Goal: Use online tool/utility: Utilize a website feature to perform a specific function

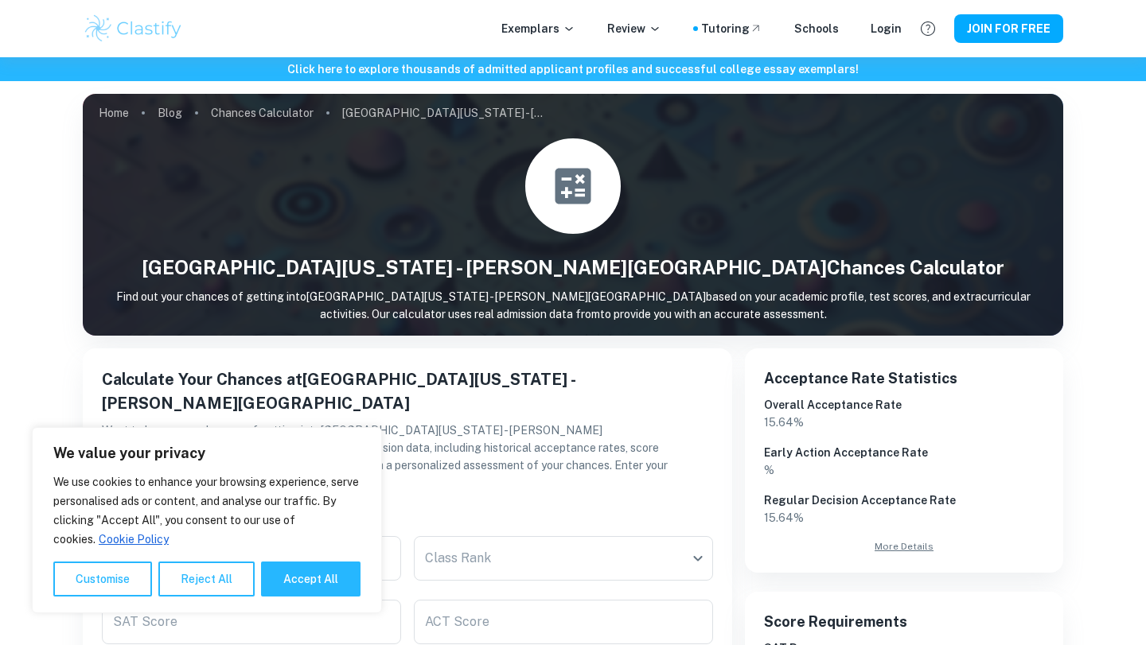
scroll to position [34, 0]
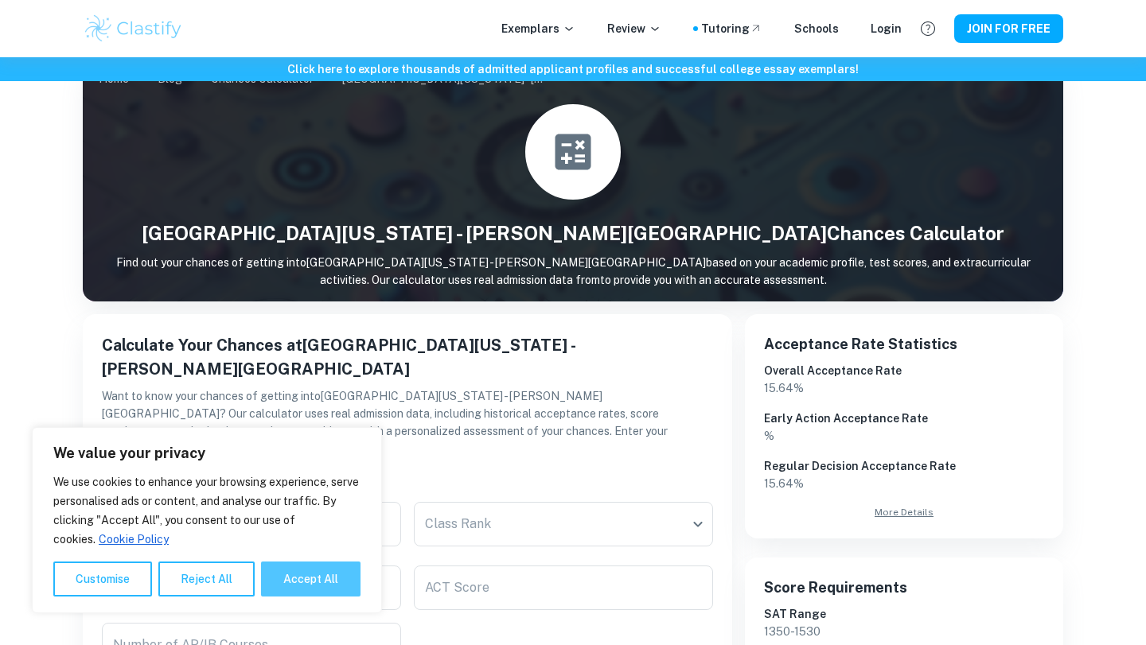
click at [290, 573] on button "Accept All" at bounding box center [310, 579] width 99 height 35
checkbox input "true"
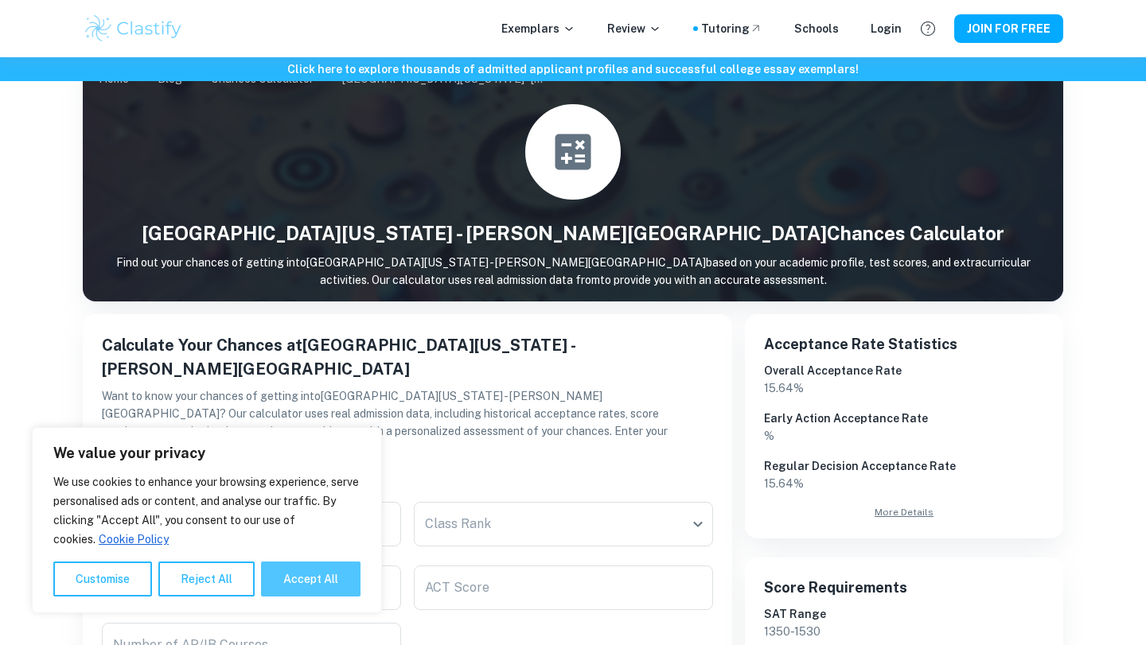
checkbox input "true"
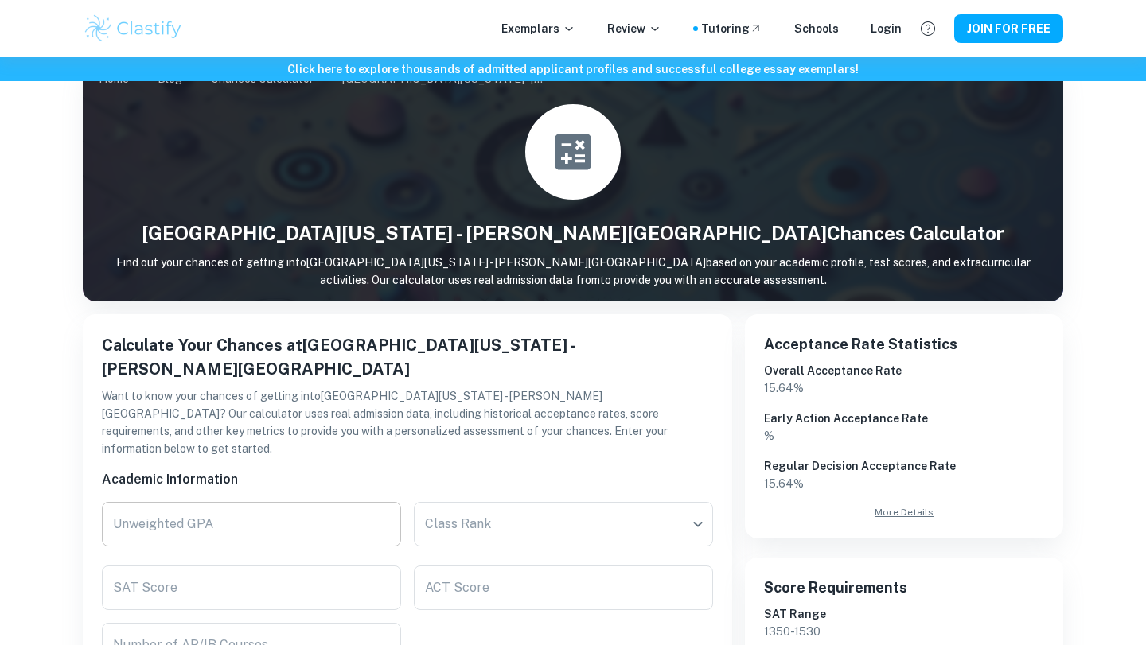
click at [335, 502] on input "Unweighted GPA" at bounding box center [251, 524] width 299 height 45
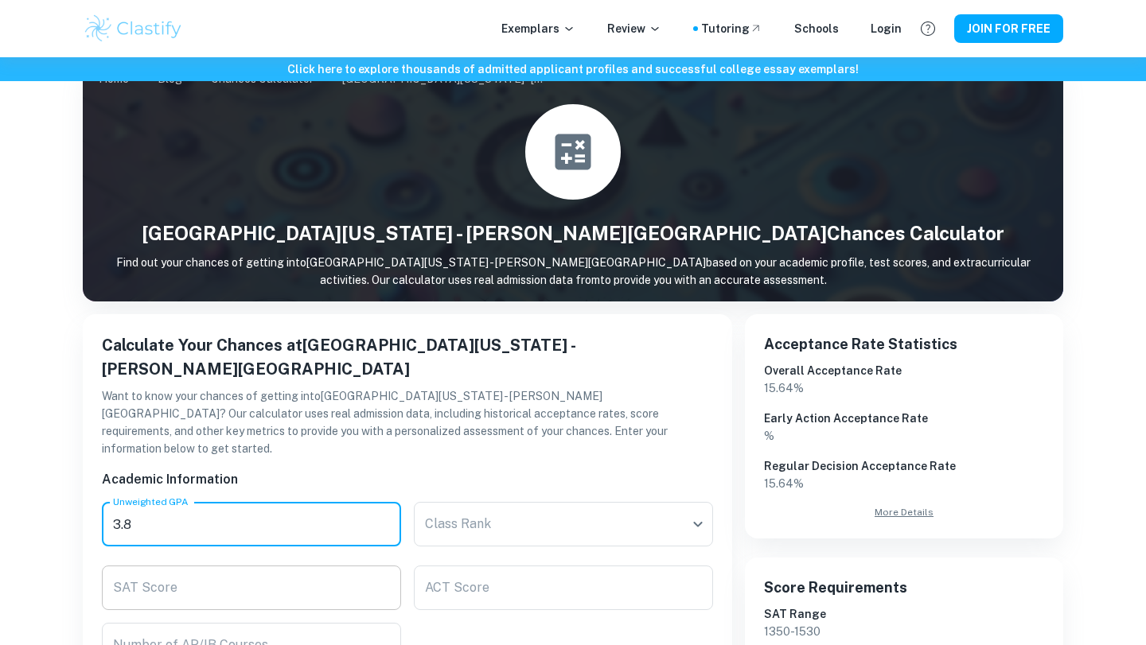
type input "3.8"
click at [341, 566] on input "SAT Score" at bounding box center [251, 588] width 299 height 45
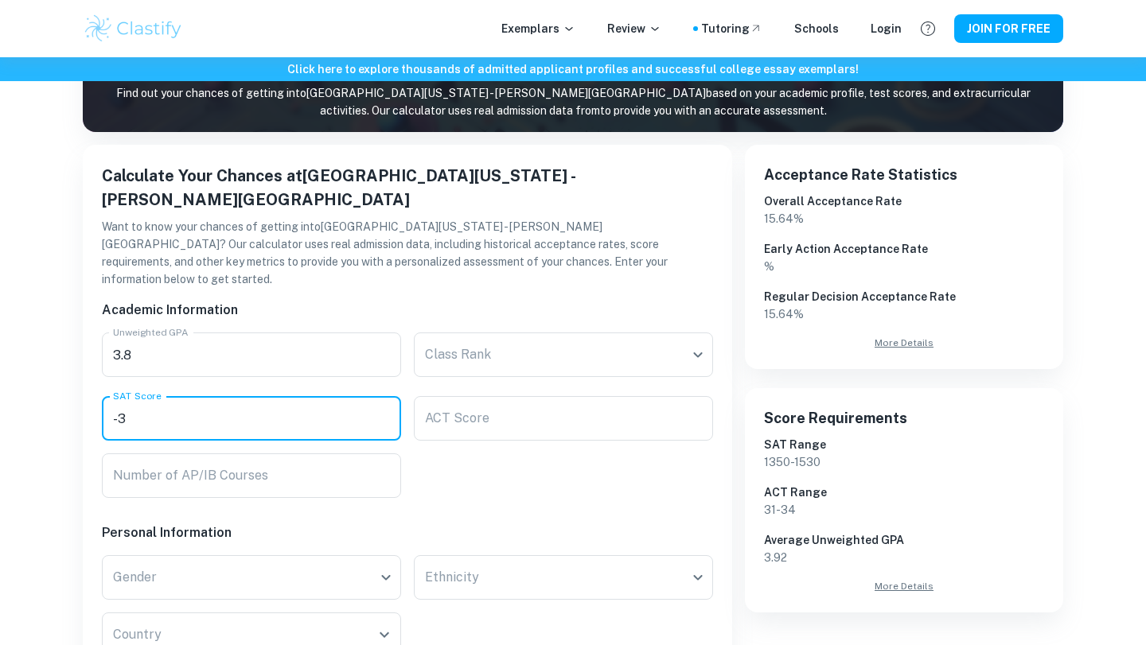
scroll to position [204, 0]
type input "-3"
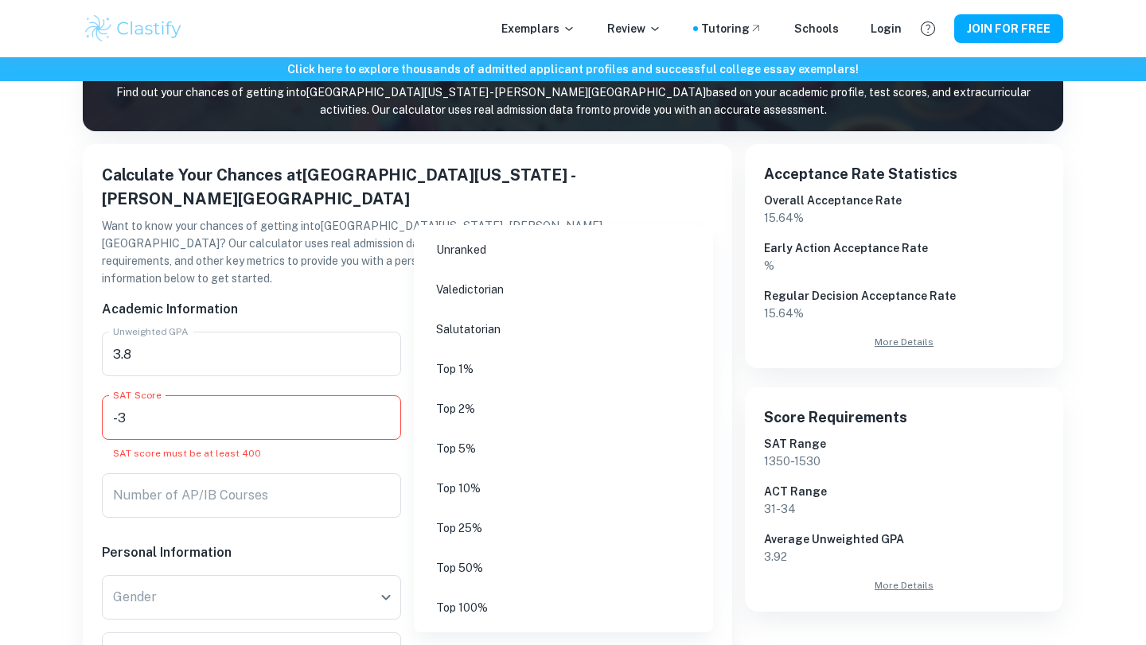
click at [455, 328] on body "We value your privacy We use cookies to enhance your browsing experience, serve…" at bounding box center [573, 175] width 1146 height 645
click at [477, 518] on li "Top 25%" at bounding box center [563, 528] width 286 height 37
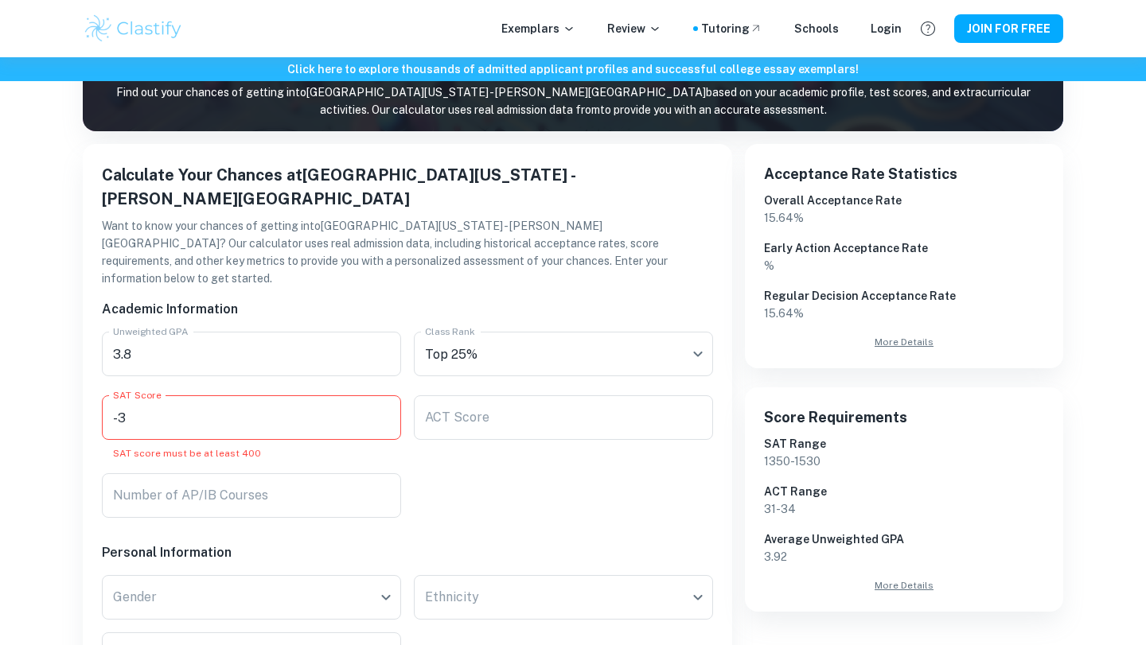
click at [217, 395] on input "-3" at bounding box center [251, 417] width 299 height 45
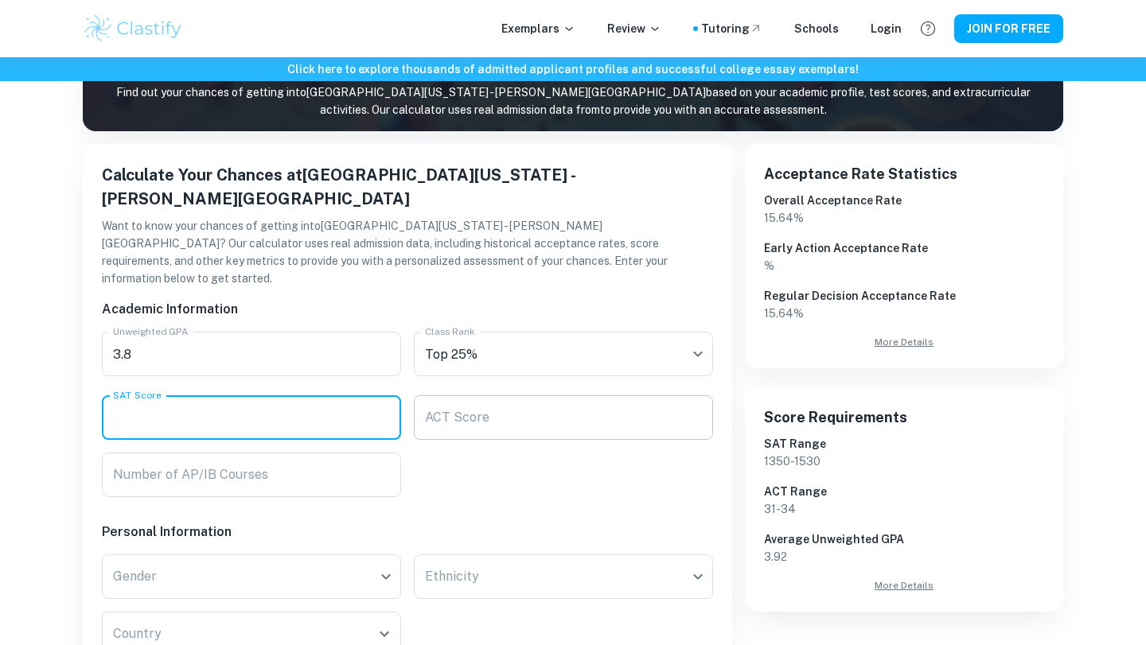
click at [430, 395] on input "ACT Score" at bounding box center [563, 417] width 299 height 45
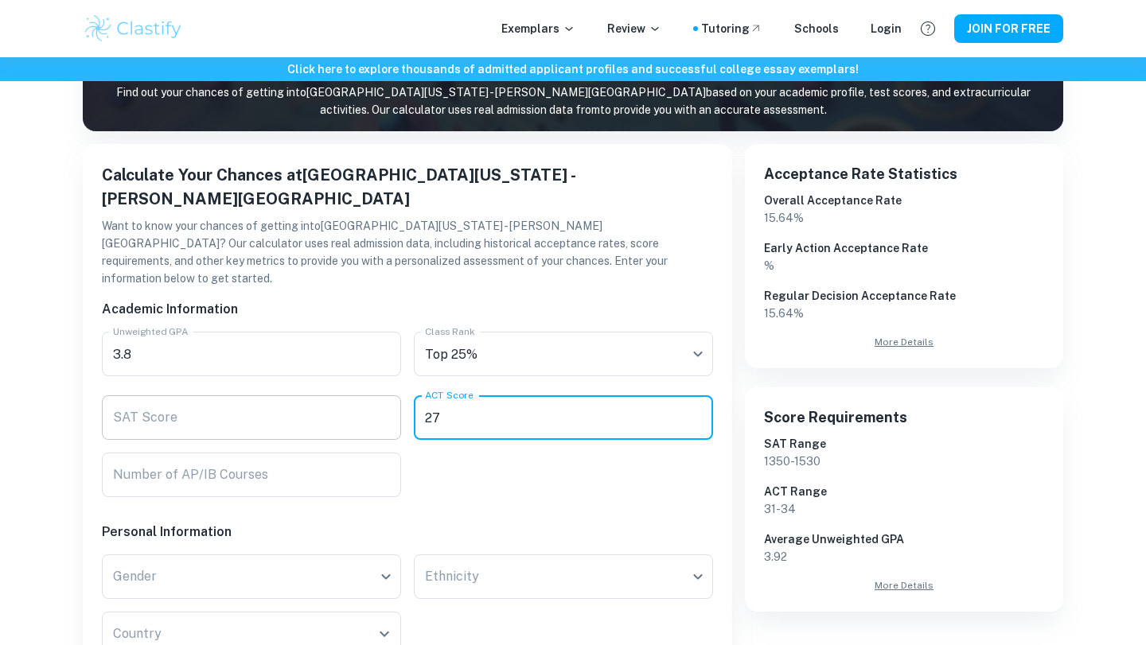
type input "27"
click at [266, 395] on input "SAT Score" at bounding box center [251, 417] width 299 height 45
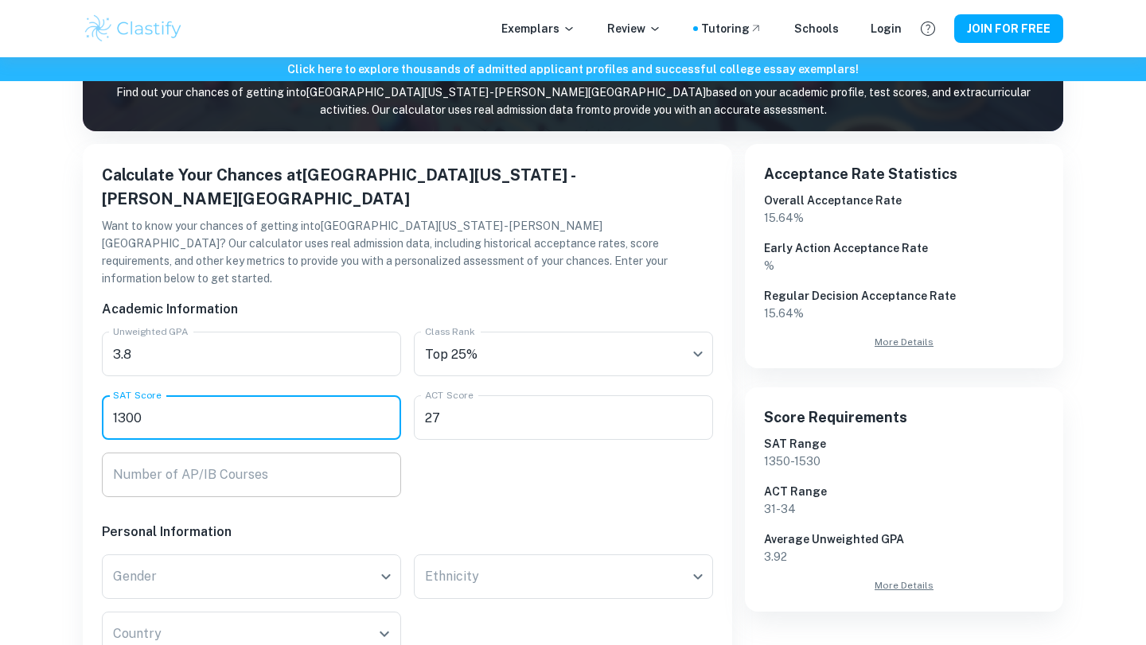
type input "1300"
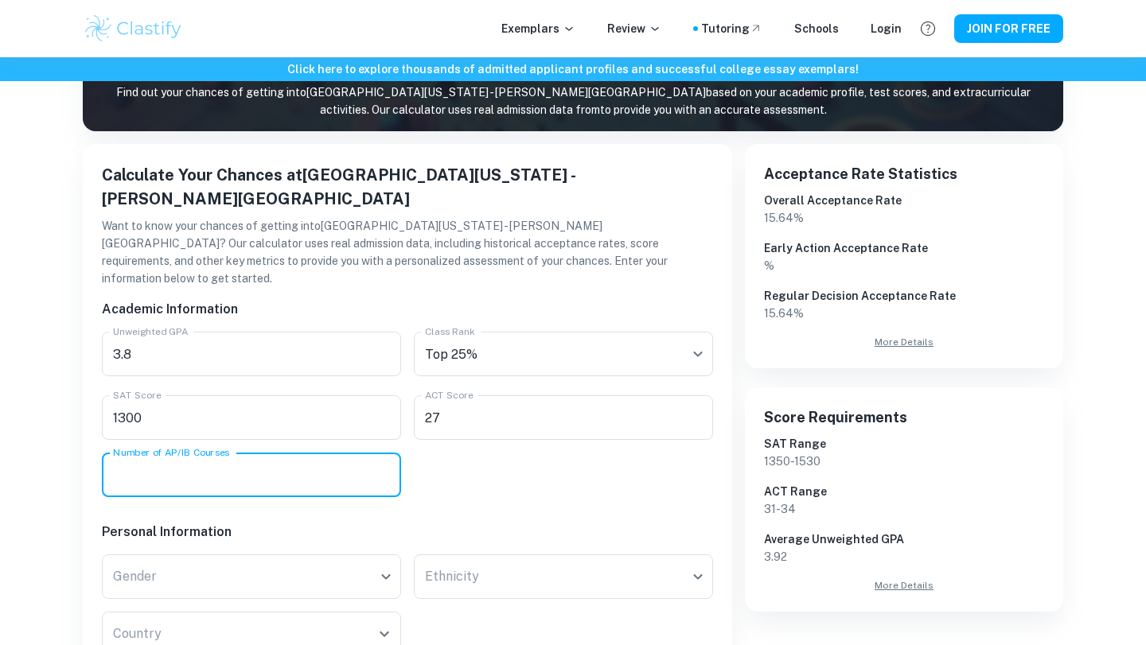
click at [200, 453] on input "Number of AP/IB Courses" at bounding box center [251, 475] width 299 height 45
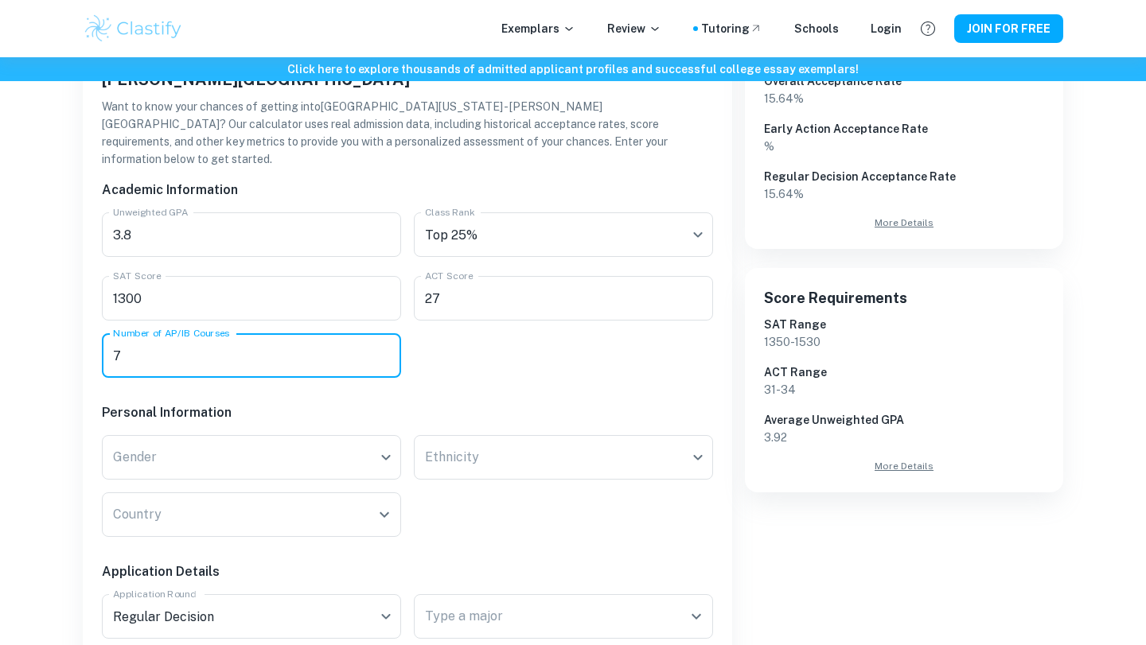
scroll to position [346, 0]
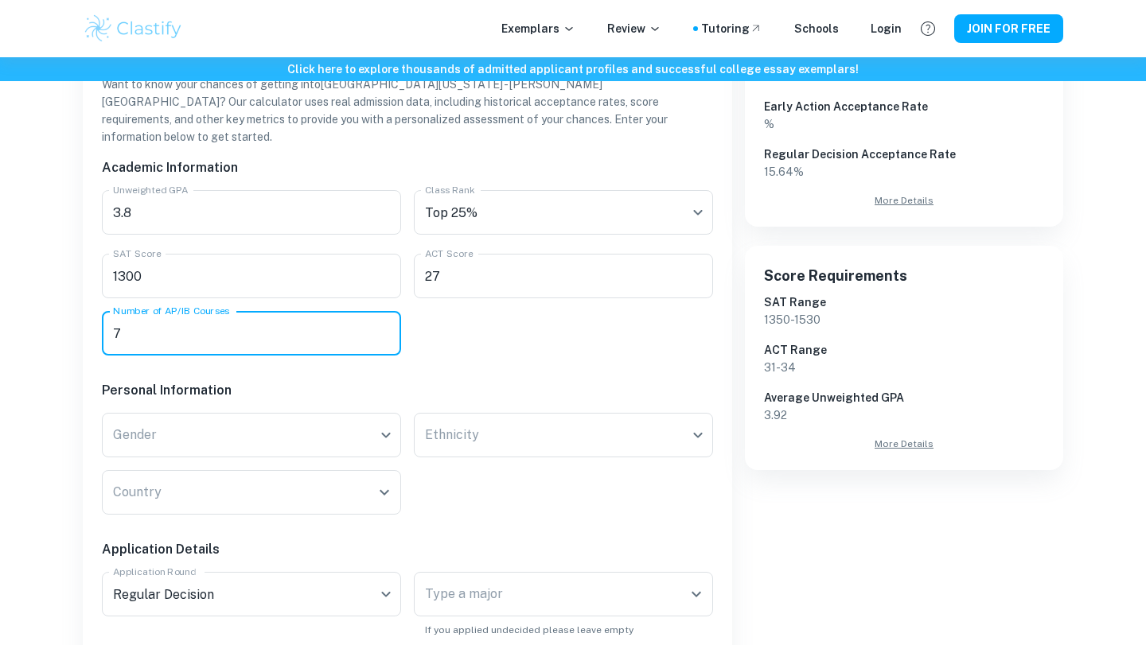
type input "7"
click at [238, 457] on div "Country Country" at bounding box center [245, 485] width 312 height 57
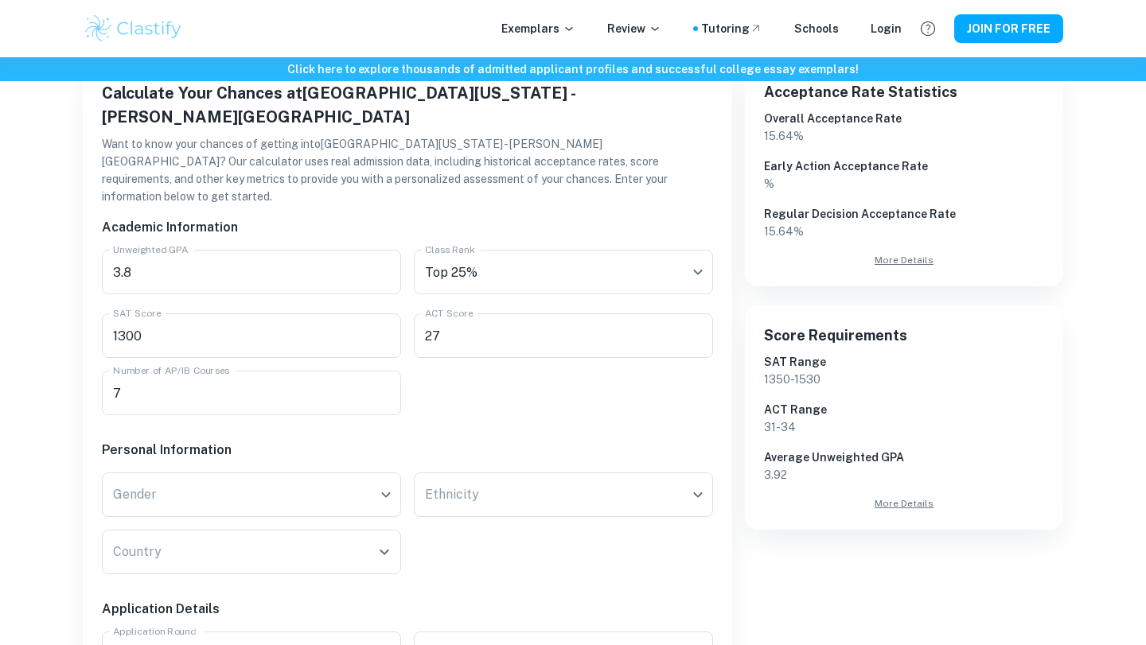
scroll to position [278, 0]
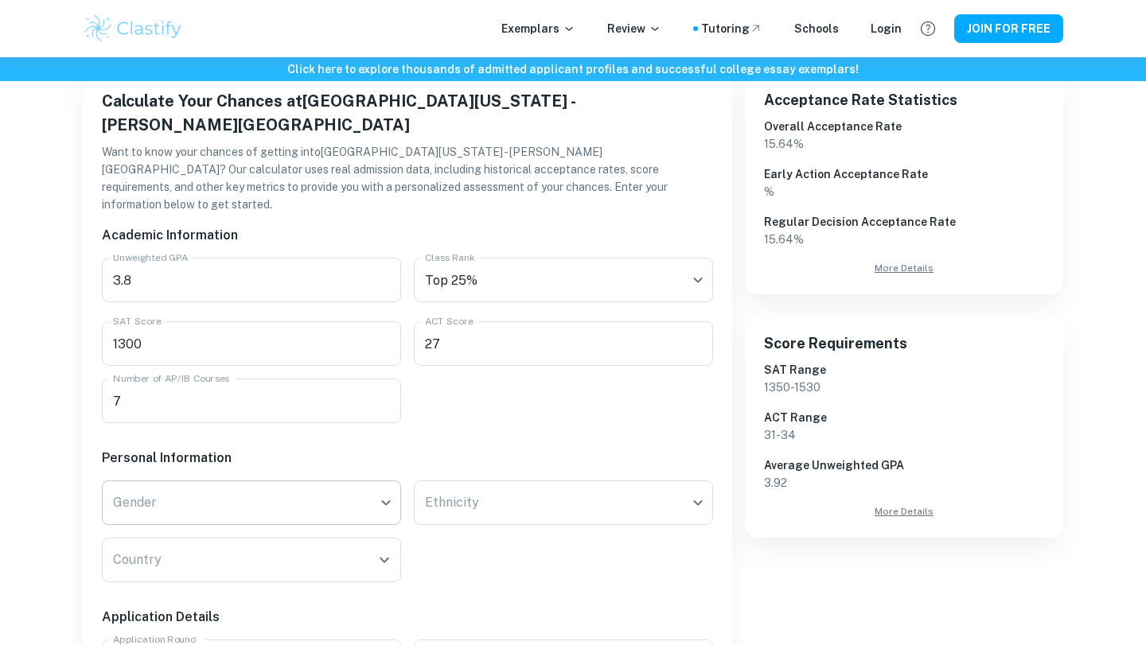
click at [304, 424] on body "We value your privacy We use cookies to enhance your browsing experience, serve…" at bounding box center [573, 101] width 1146 height 645
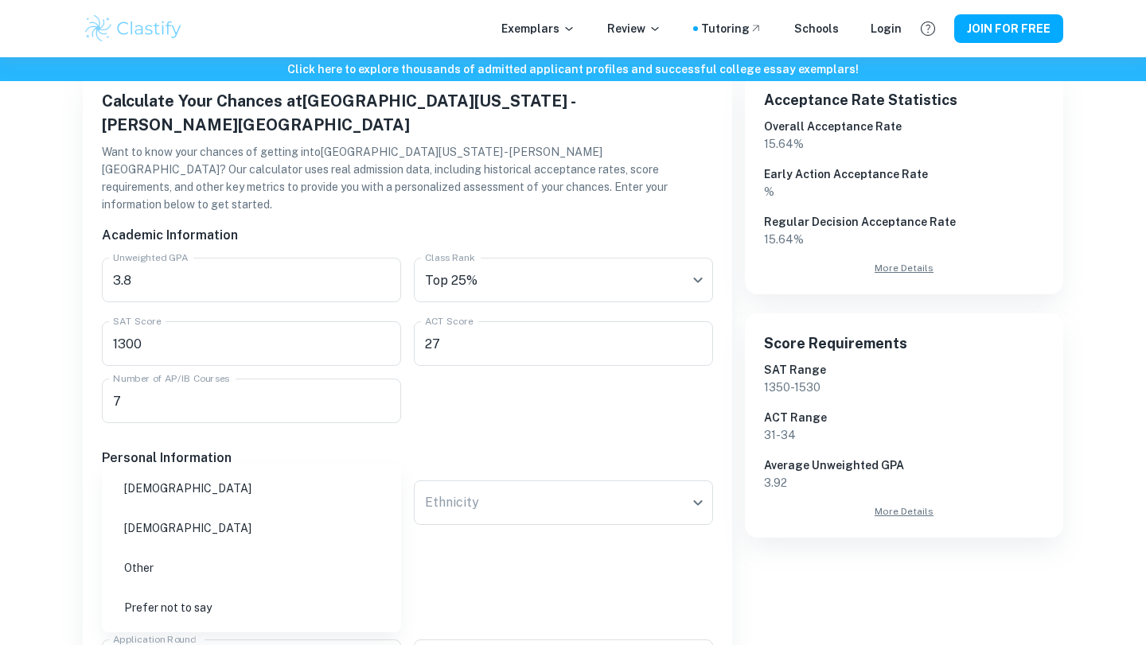
click at [270, 487] on li "[DEMOGRAPHIC_DATA]" at bounding box center [251, 488] width 286 height 37
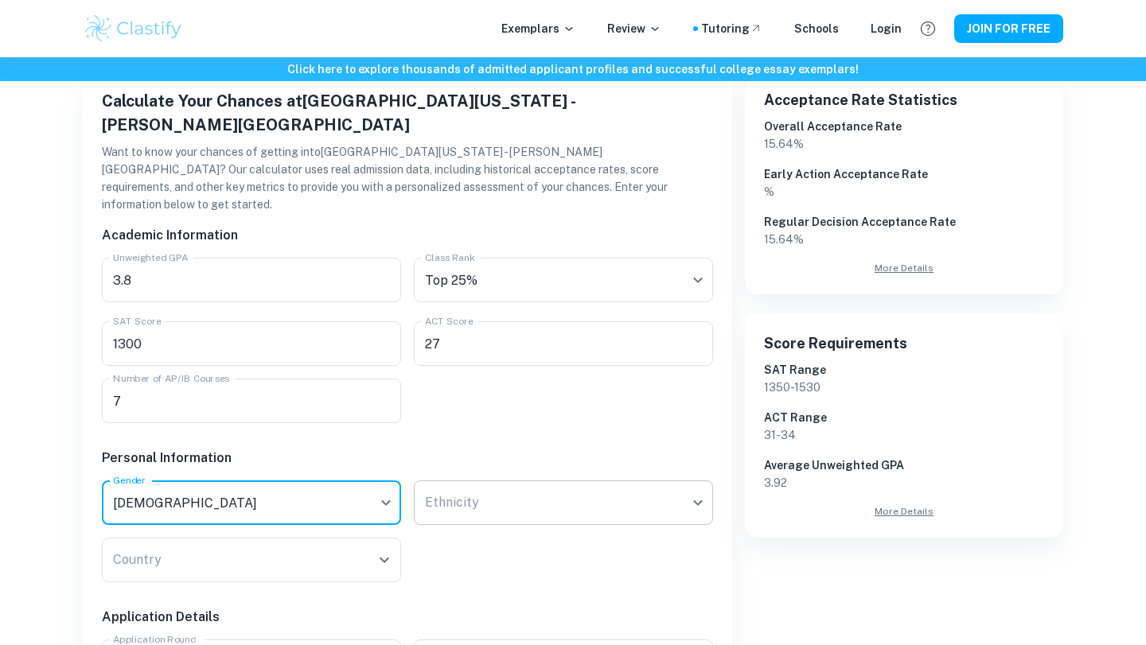
click at [431, 424] on body "We value your privacy We use cookies to enhance your browsing experience, serve…" at bounding box center [573, 101] width 1146 height 645
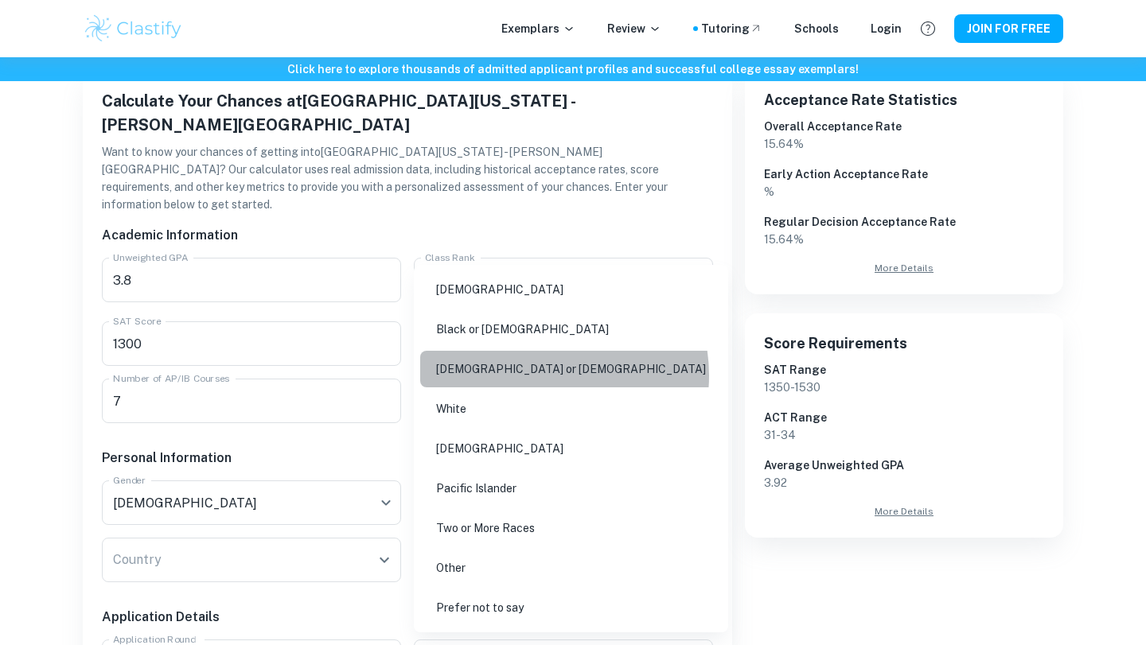
click at [539, 375] on li "[DEMOGRAPHIC_DATA] or [DEMOGRAPHIC_DATA]" at bounding box center [570, 369] width 301 height 37
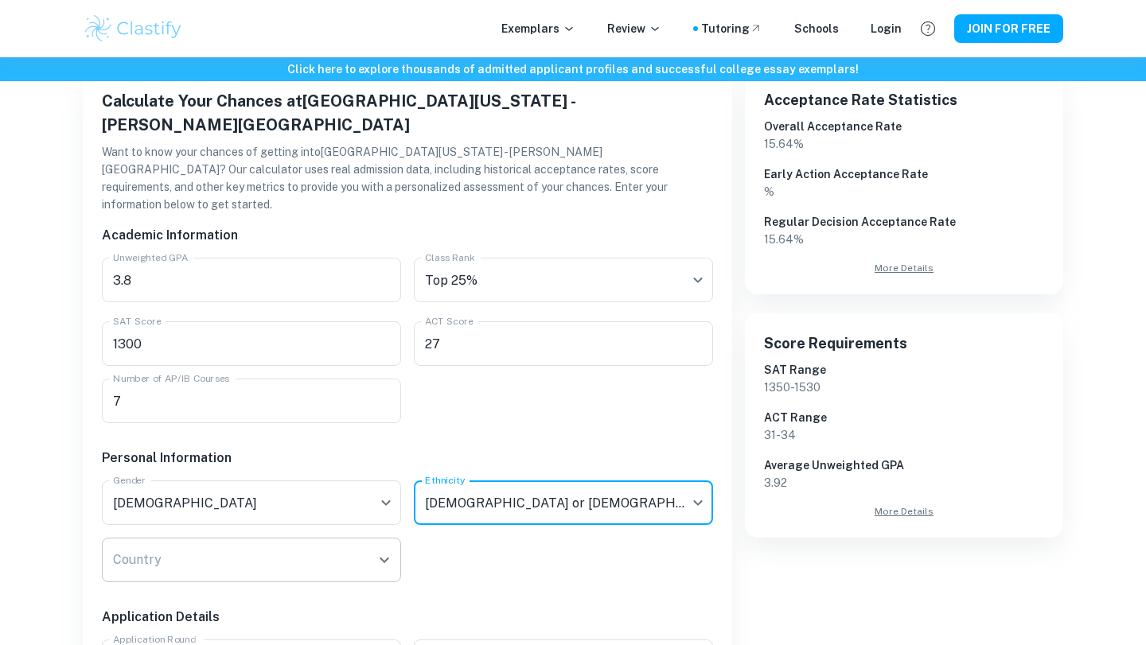
click at [303, 545] on input "Country" at bounding box center [239, 560] width 261 height 30
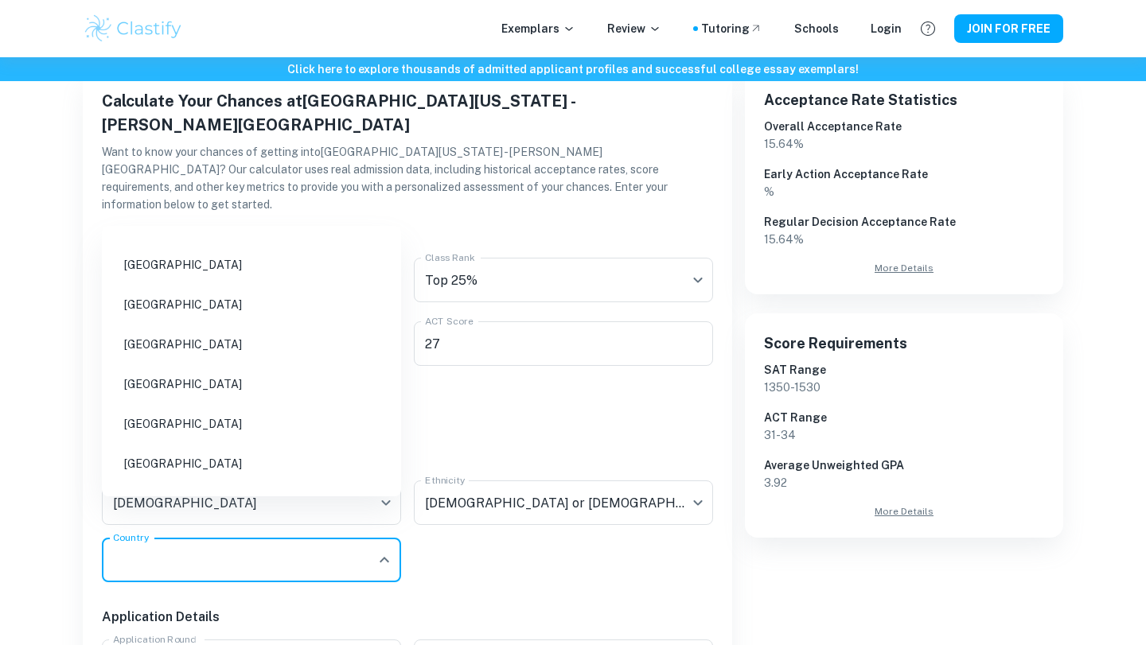
scroll to position [7246, 0]
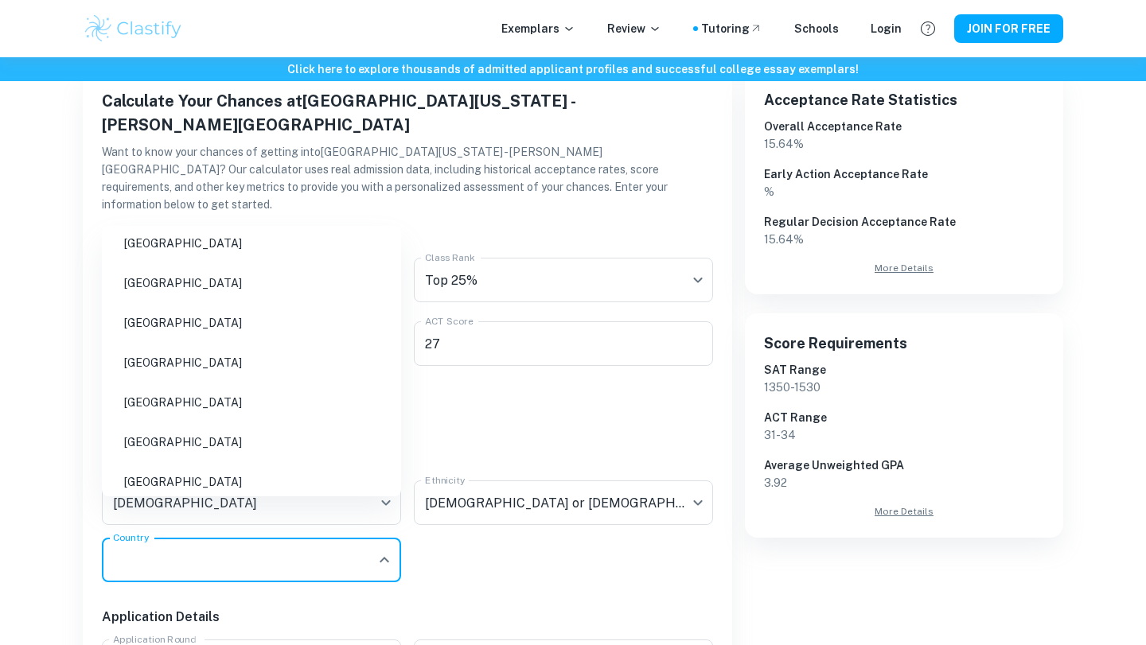
click at [249, 388] on li "[GEOGRAPHIC_DATA]" at bounding box center [251, 402] width 286 height 37
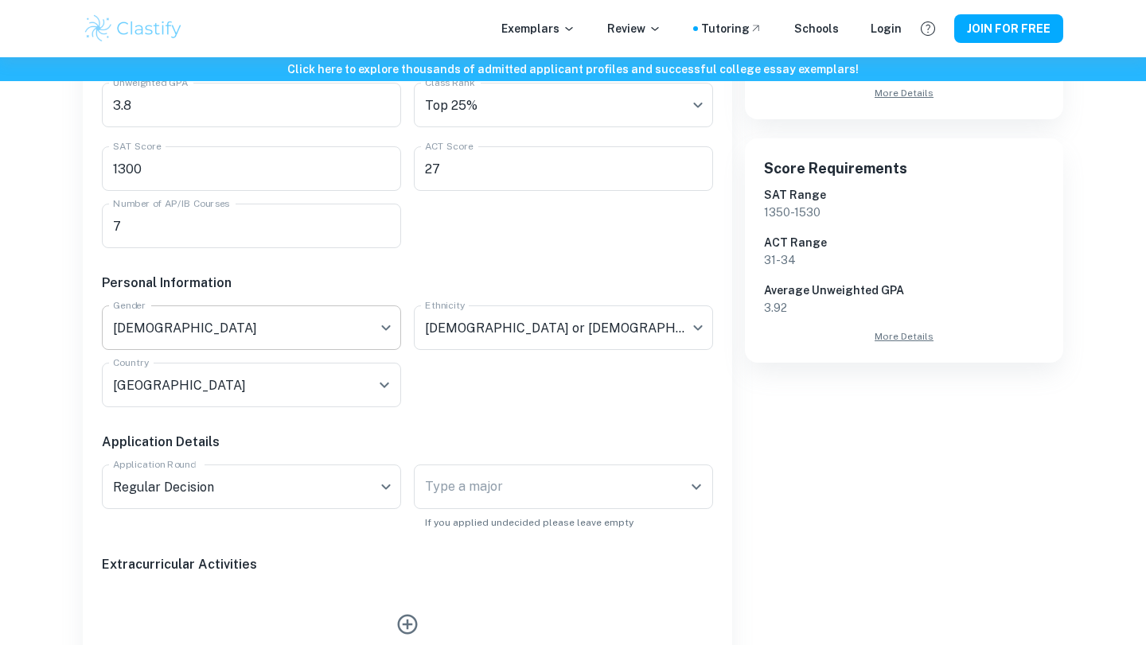
scroll to position [535, 0]
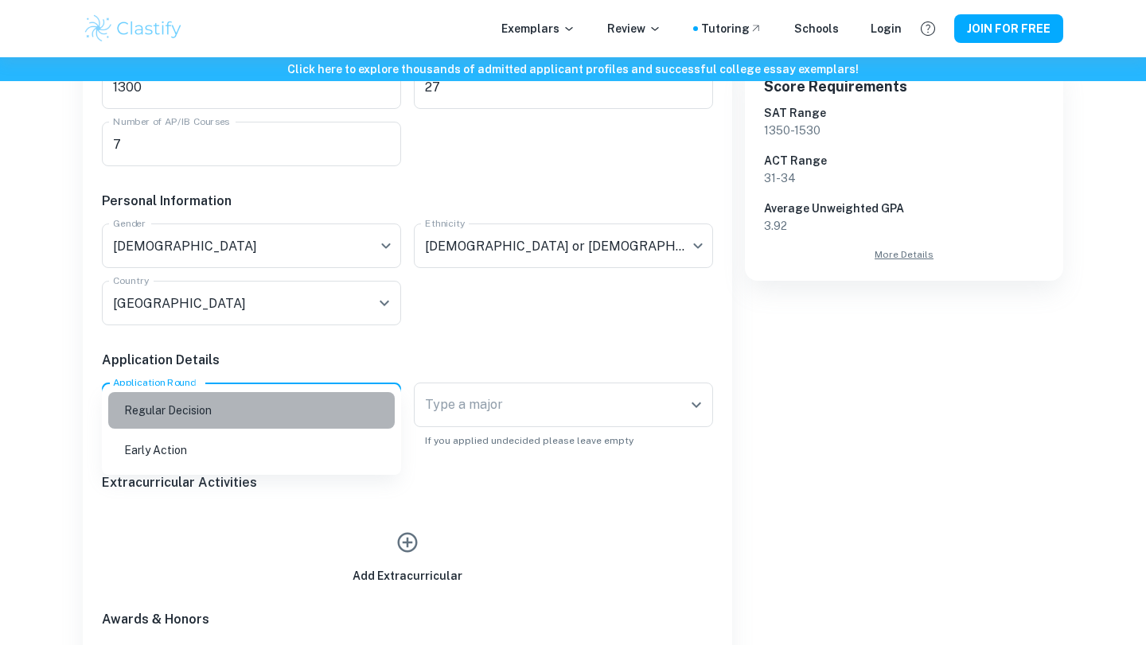
click at [348, 406] on li "Regular Decision" at bounding box center [251, 410] width 286 height 37
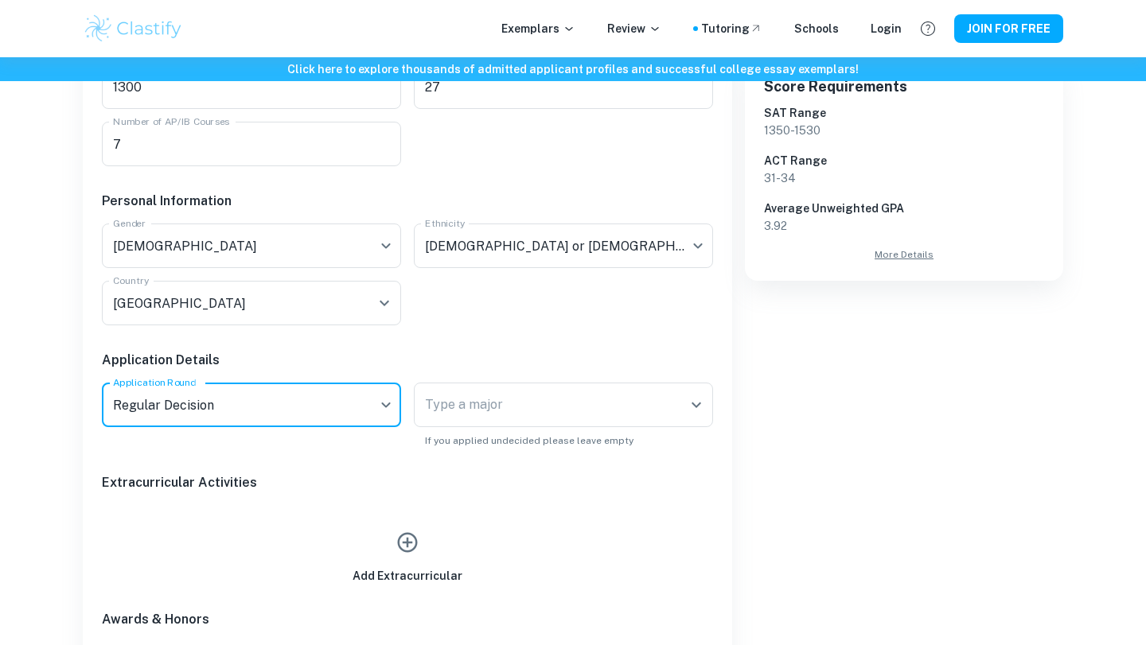
click at [477, 370] on div "Type a major Type a major If you applied undecided please leave empty" at bounding box center [557, 409] width 312 height 78
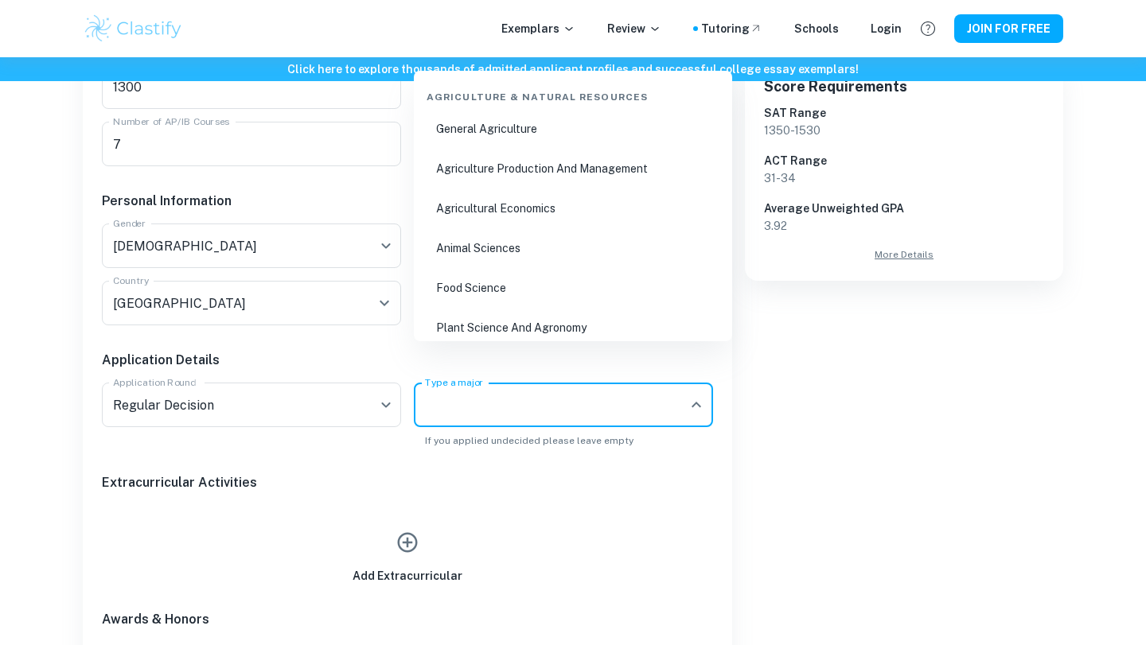
click at [477, 383] on div "Type a major Type a major" at bounding box center [563, 405] width 299 height 45
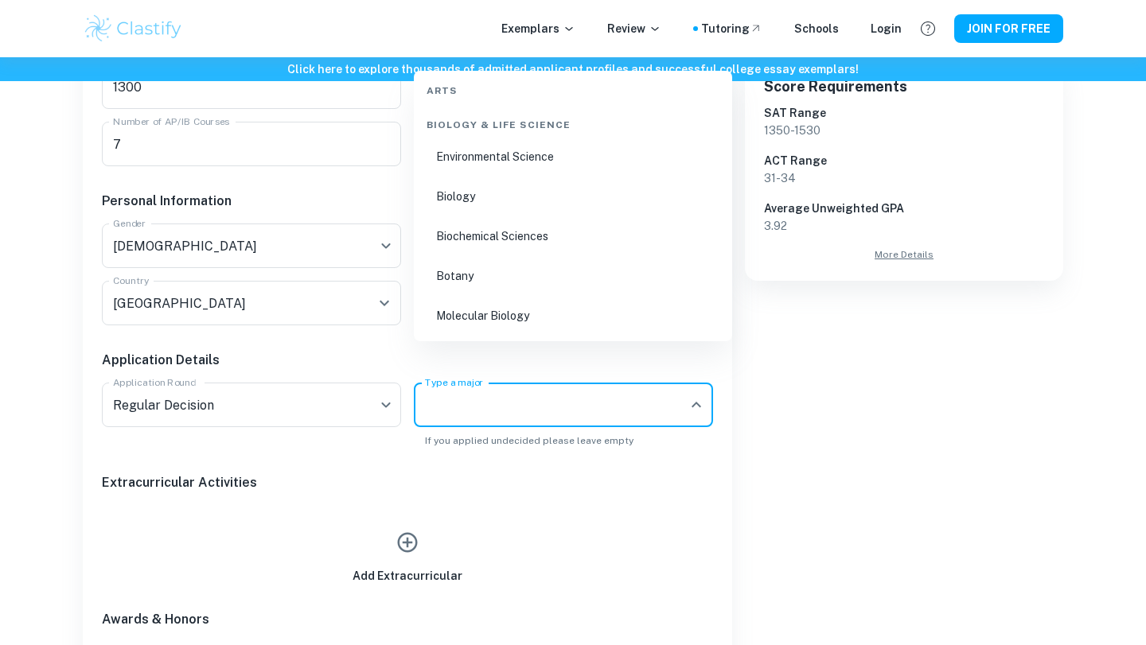
scroll to position [749, 0]
click at [516, 246] on li "Biochemical Sciences" at bounding box center [572, 235] width 305 height 37
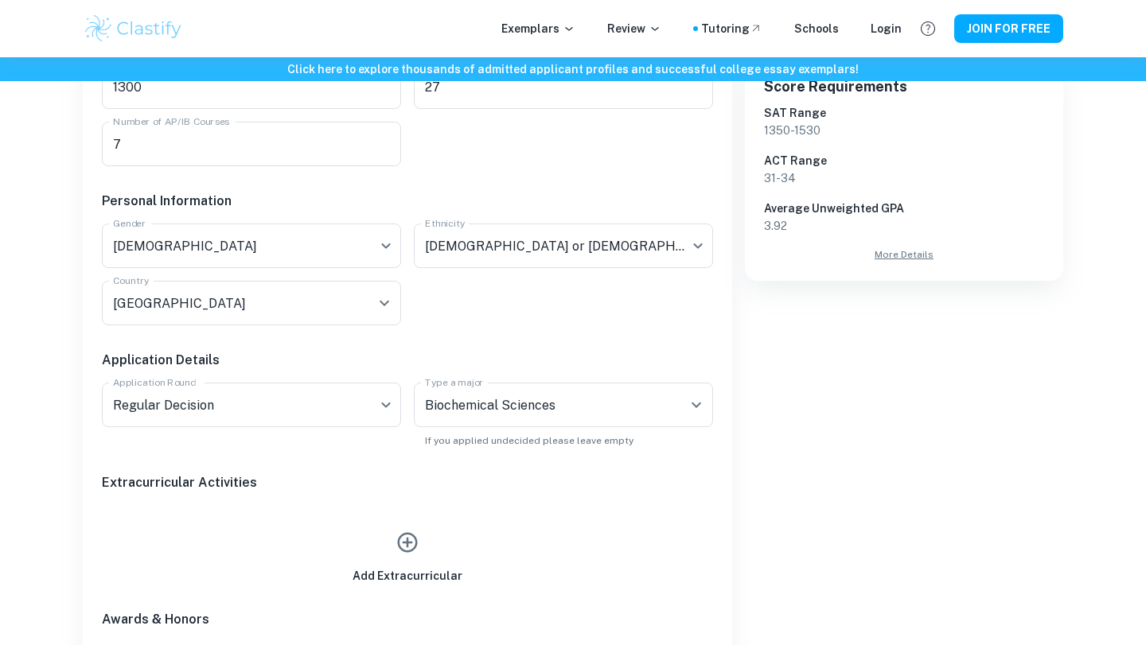
click at [384, 524] on div "Add Extracurricular" at bounding box center [407, 554] width 110 height 60
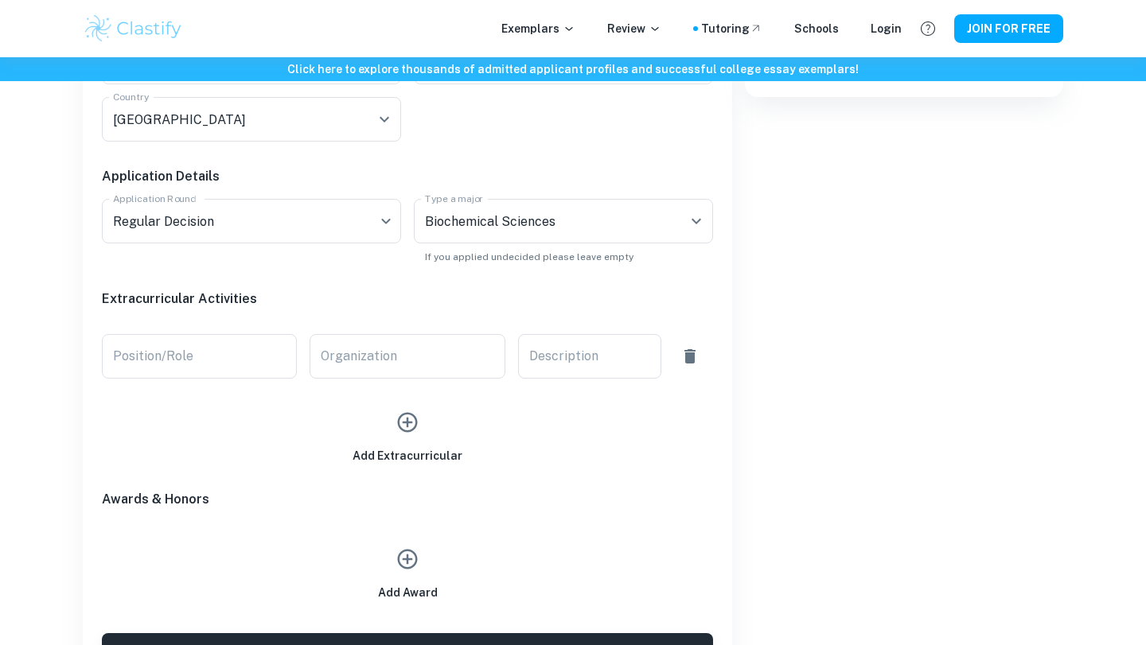
scroll to position [721, 0]
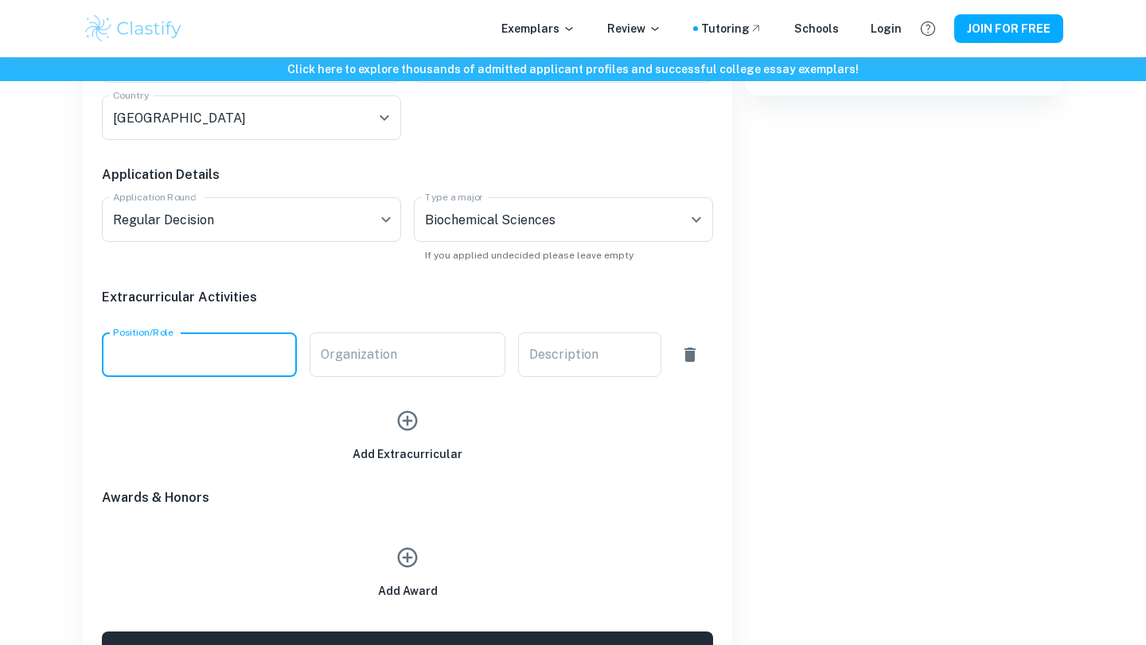
click at [193, 333] on input "Position/Role" at bounding box center [199, 355] width 195 height 45
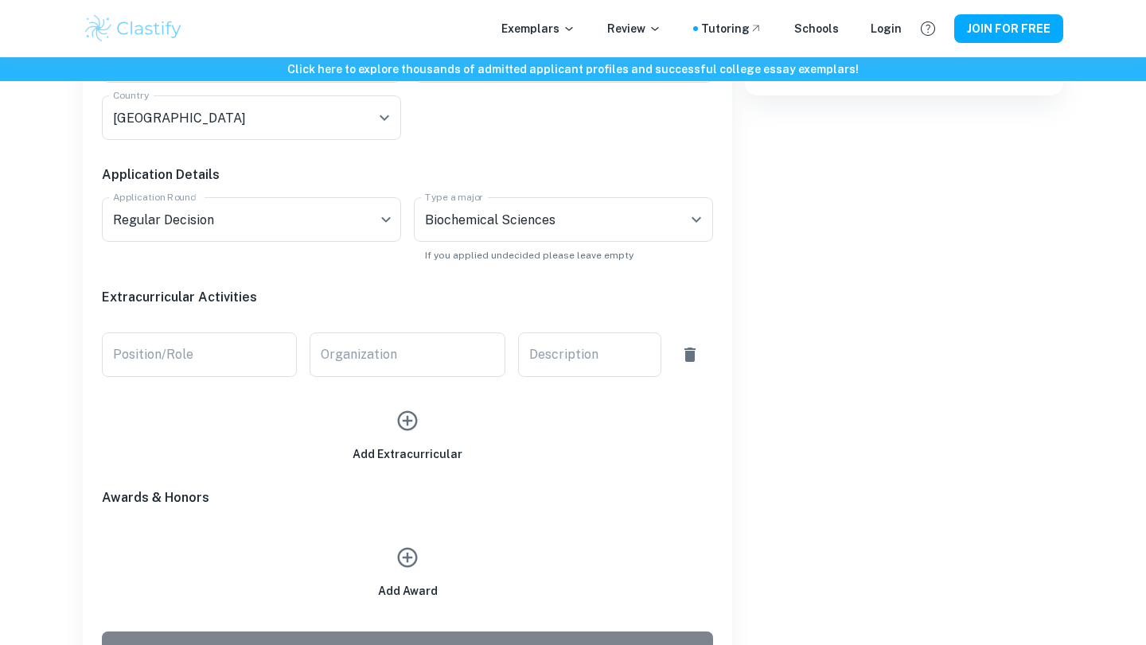
click at [375, 632] on button "Calculate My Chances" at bounding box center [407, 651] width 611 height 38
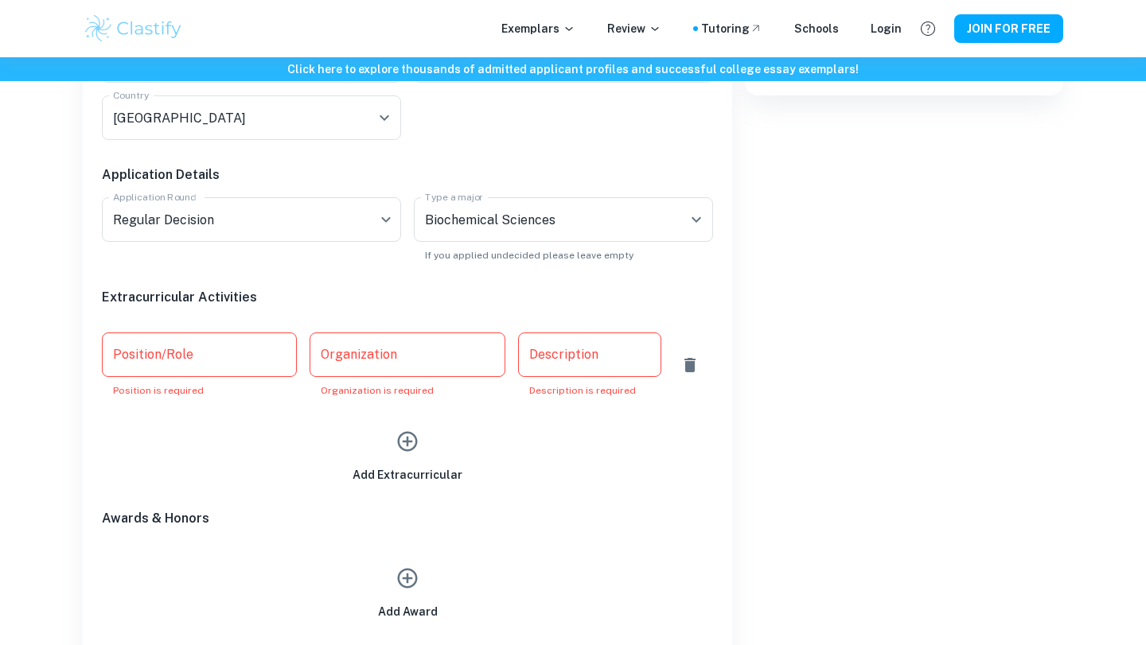
click at [211, 333] on input "Position/Role" at bounding box center [199, 355] width 195 height 45
type input "j"
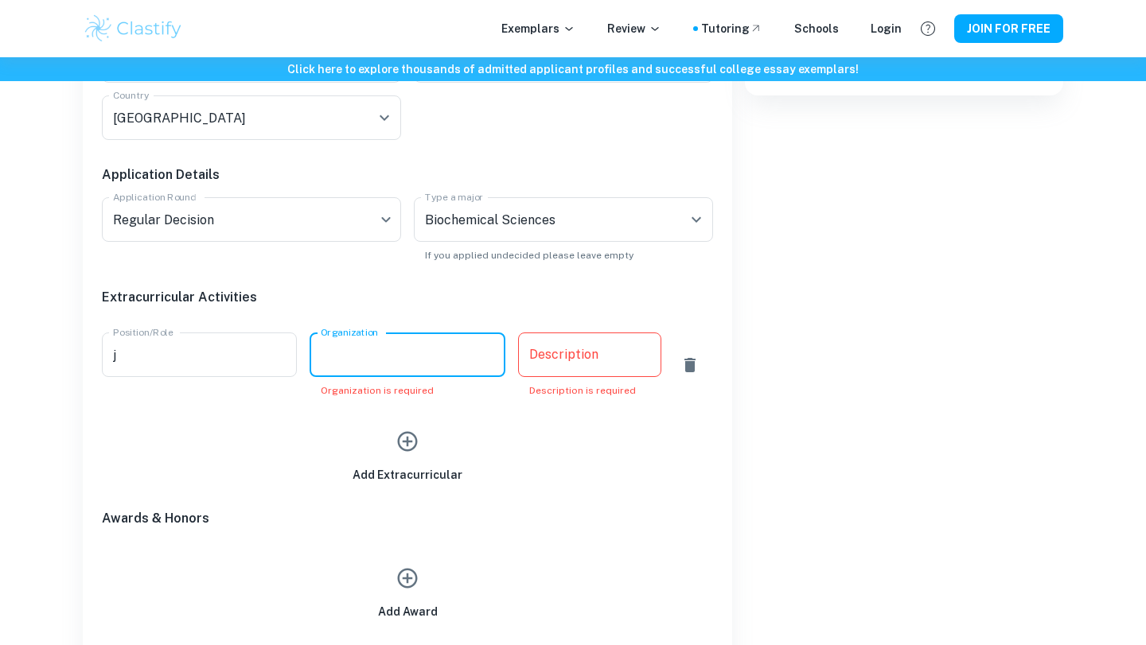
click at [364, 333] on input "Organization" at bounding box center [406, 355] width 195 height 45
type input "j"
click at [587, 333] on div "x Description" at bounding box center [589, 355] width 143 height 45
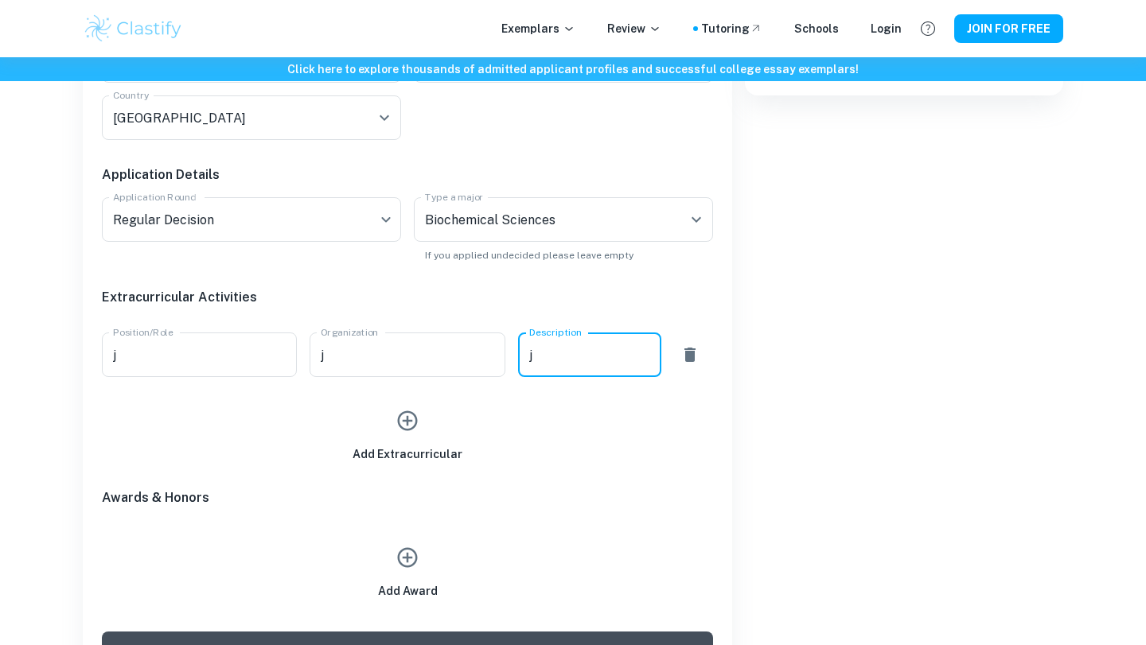
type textarea "j"
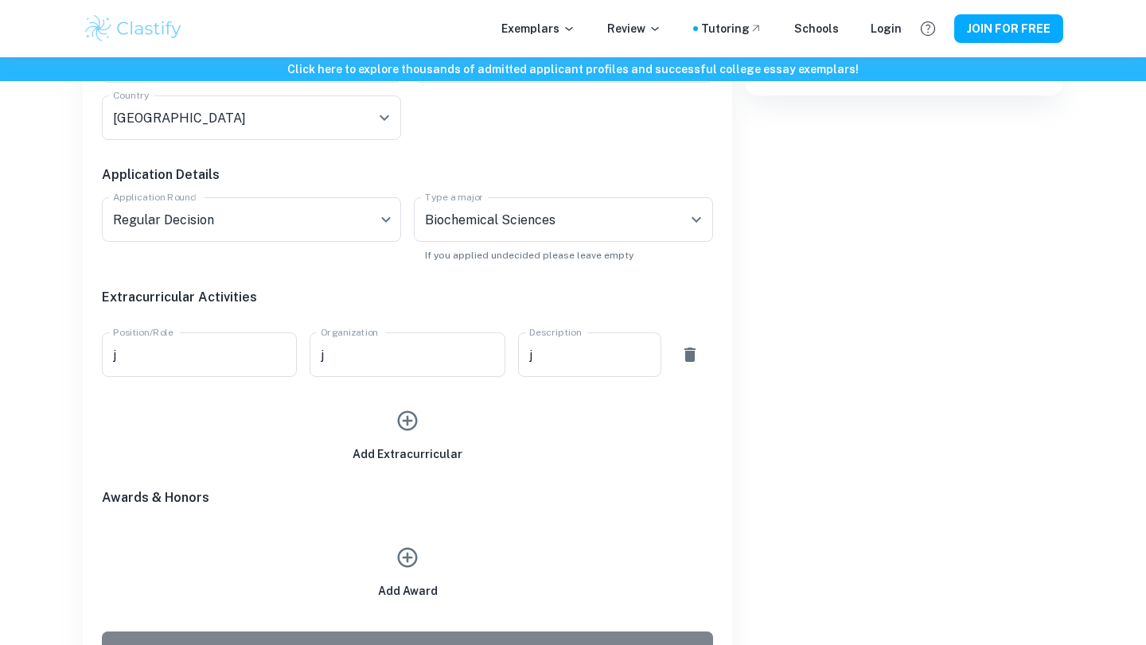
click at [464, 632] on button "Calculate My Chances" at bounding box center [407, 651] width 611 height 38
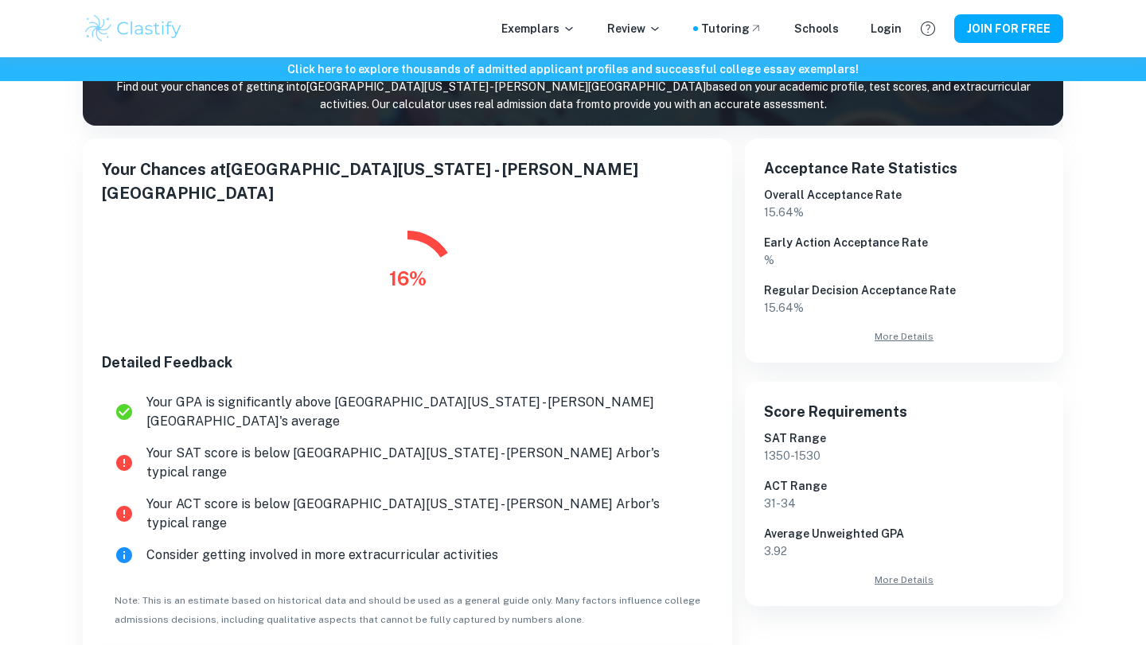
scroll to position [216, 0]
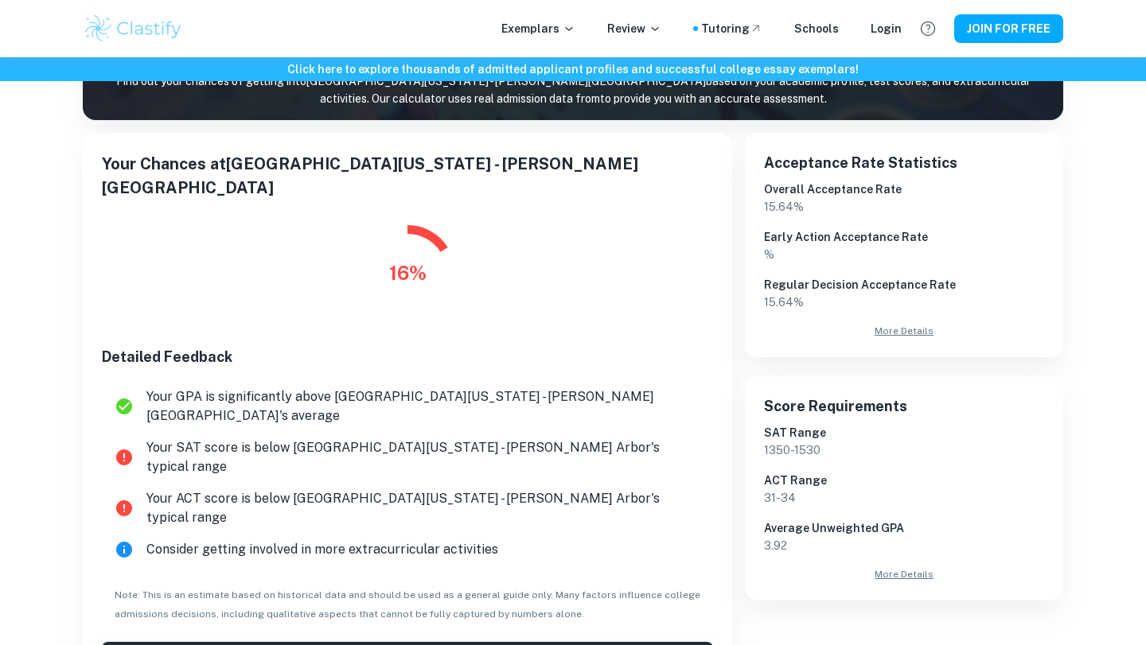
click at [482, 559] on div "Your Chances at [GEOGRAPHIC_DATA][US_STATE] - [PERSON_NAME][GEOGRAPHIC_DATA] 16…" at bounding box center [407, 416] width 611 height 528
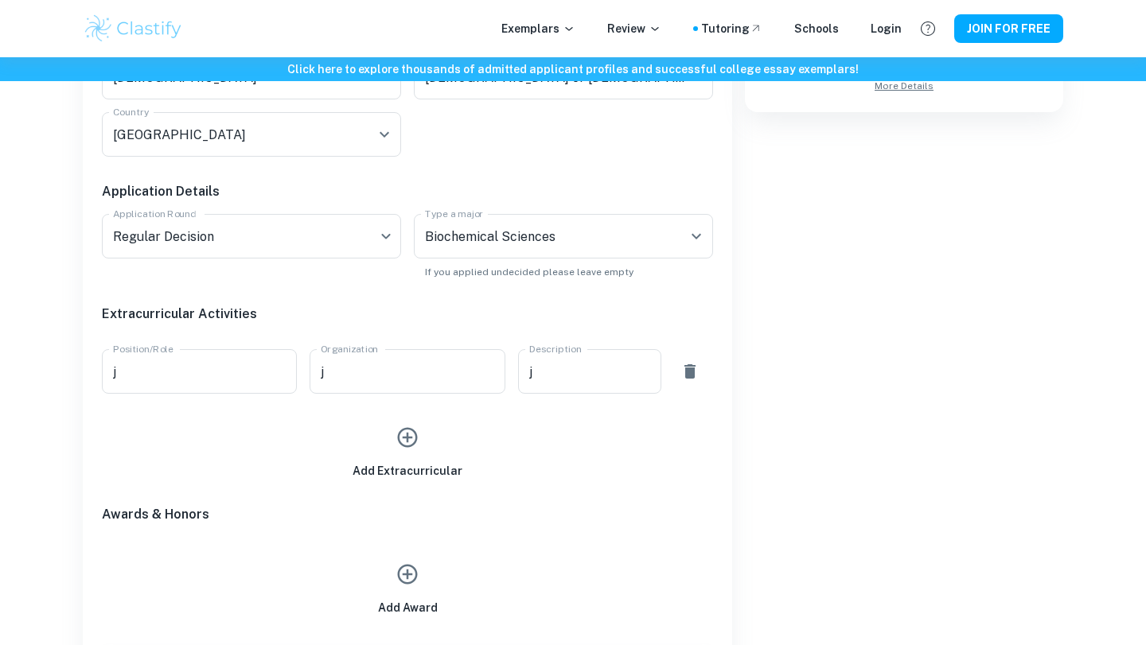
scroll to position [676, 0]
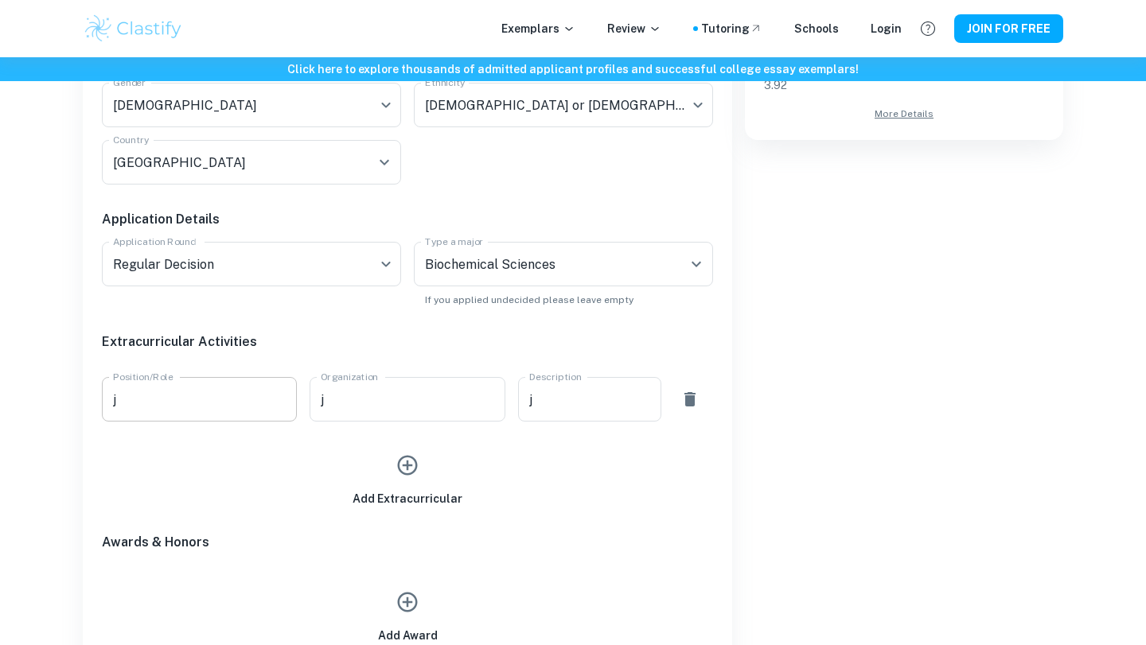
click at [185, 377] on input "j" at bounding box center [199, 399] width 195 height 45
type input "g"
click at [420, 447] on button "button" at bounding box center [407, 465] width 37 height 37
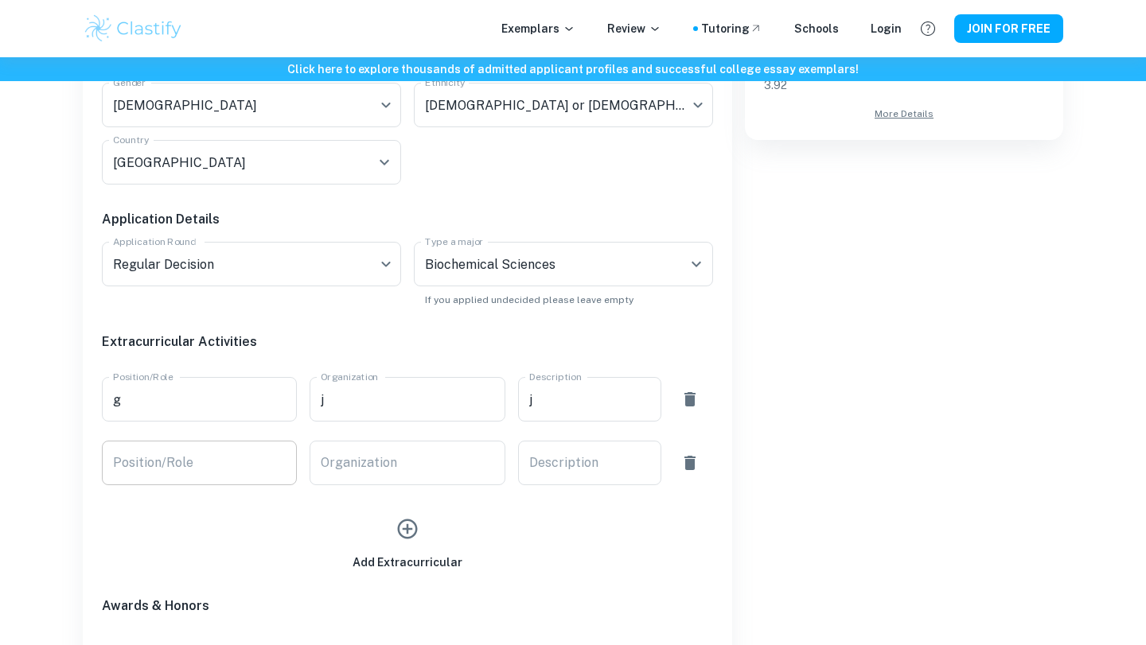
click at [270, 441] on input "Position/Role" at bounding box center [199, 463] width 195 height 45
type input "g"
click at [380, 441] on input "Organization" at bounding box center [406, 463] width 195 height 45
type input "g"
click at [571, 454] on textarea "Description" at bounding box center [589, 463] width 121 height 18
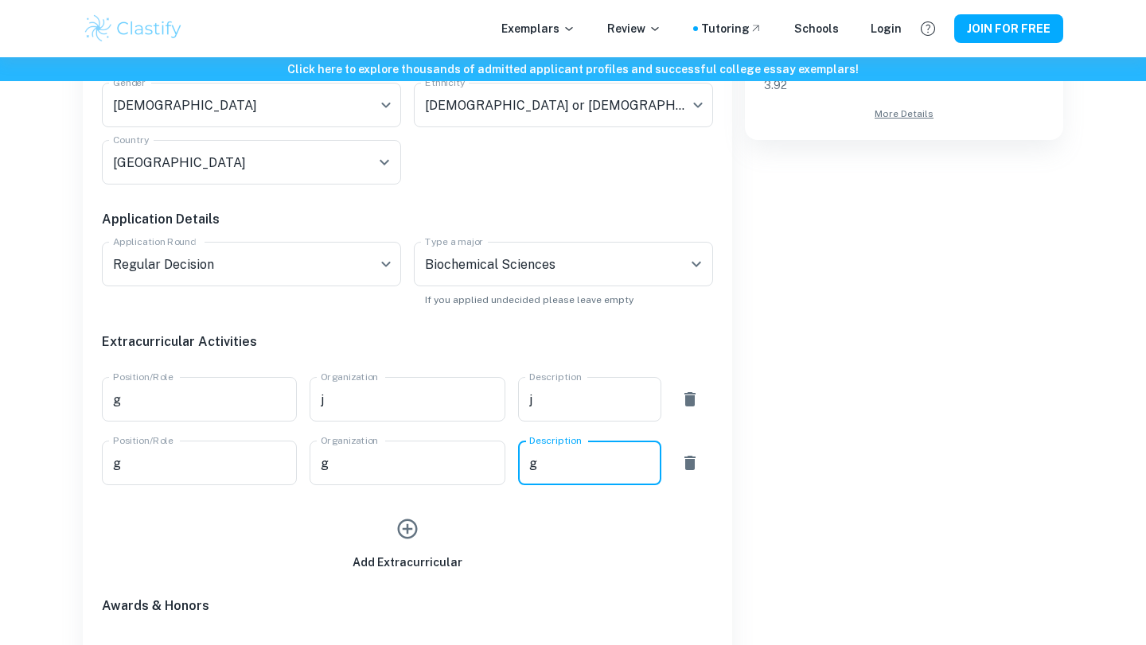
type textarea "g"
click at [410, 517] on icon "button" at bounding box center [407, 529] width 24 height 24
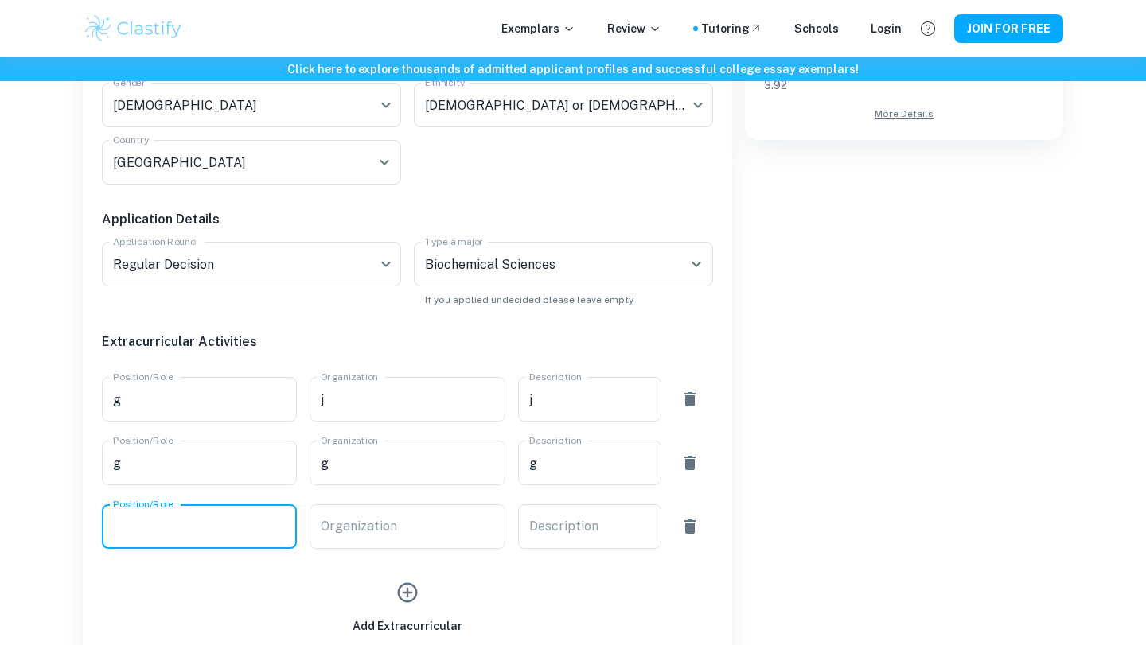
click at [242, 504] on input "Position/Role" at bounding box center [199, 526] width 195 height 45
type input "g"
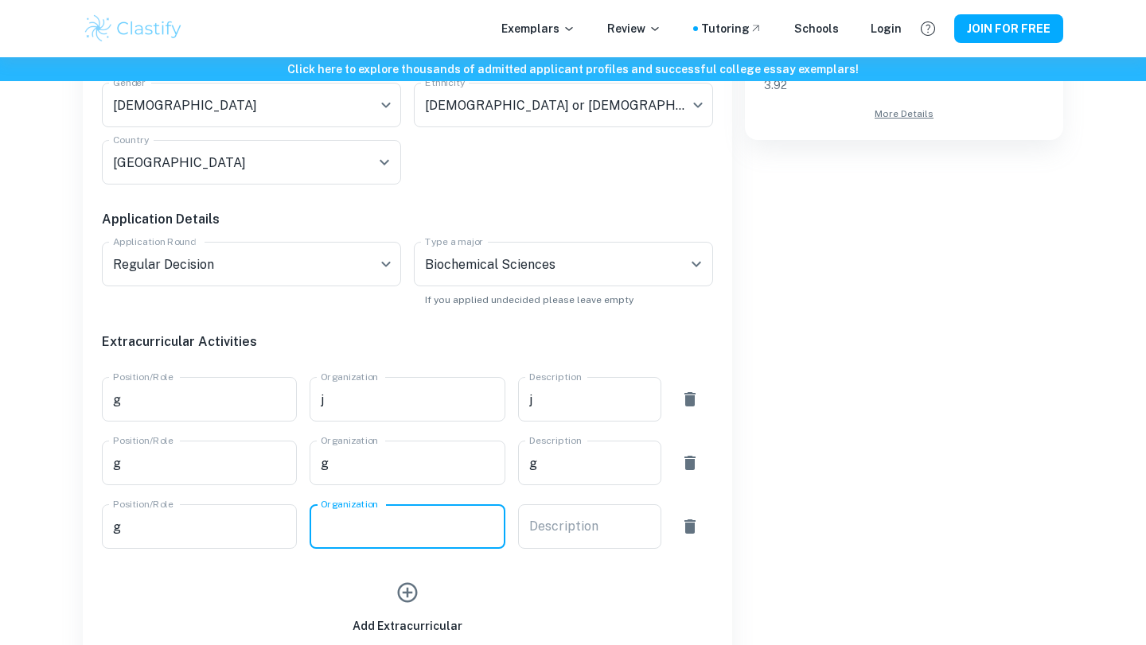
click at [392, 504] on input "Organization" at bounding box center [406, 526] width 195 height 45
type input "g"
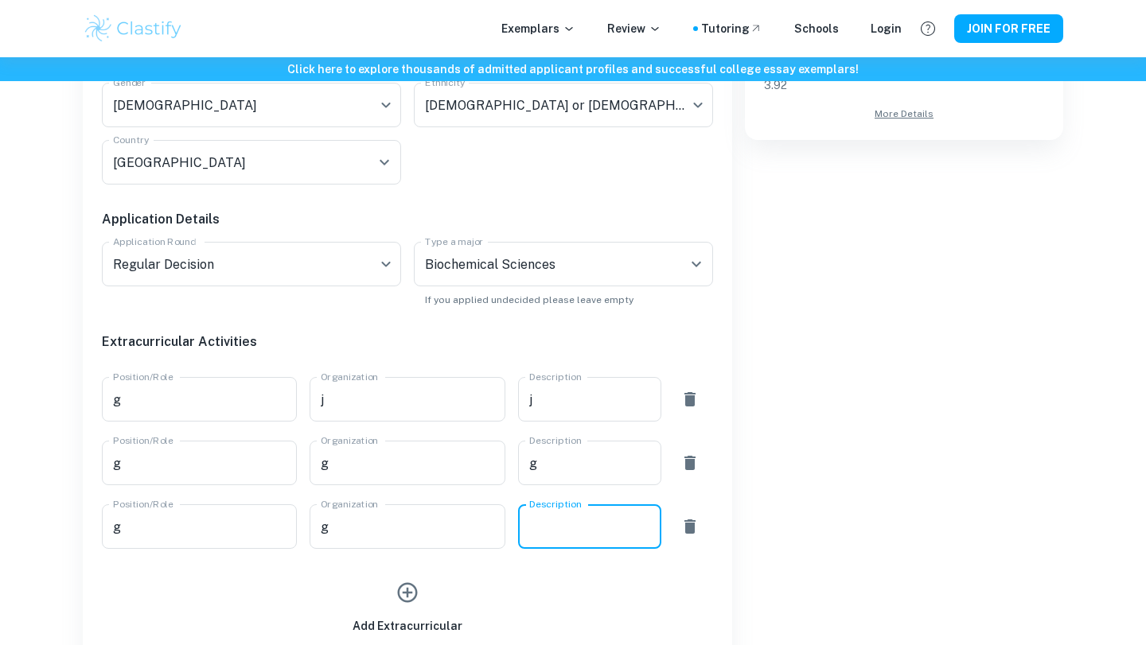
click at [537, 518] on textarea "Description" at bounding box center [589, 527] width 121 height 18
type textarea "g"
click at [388, 574] on div "Add Extracurricular" at bounding box center [407, 604] width 110 height 60
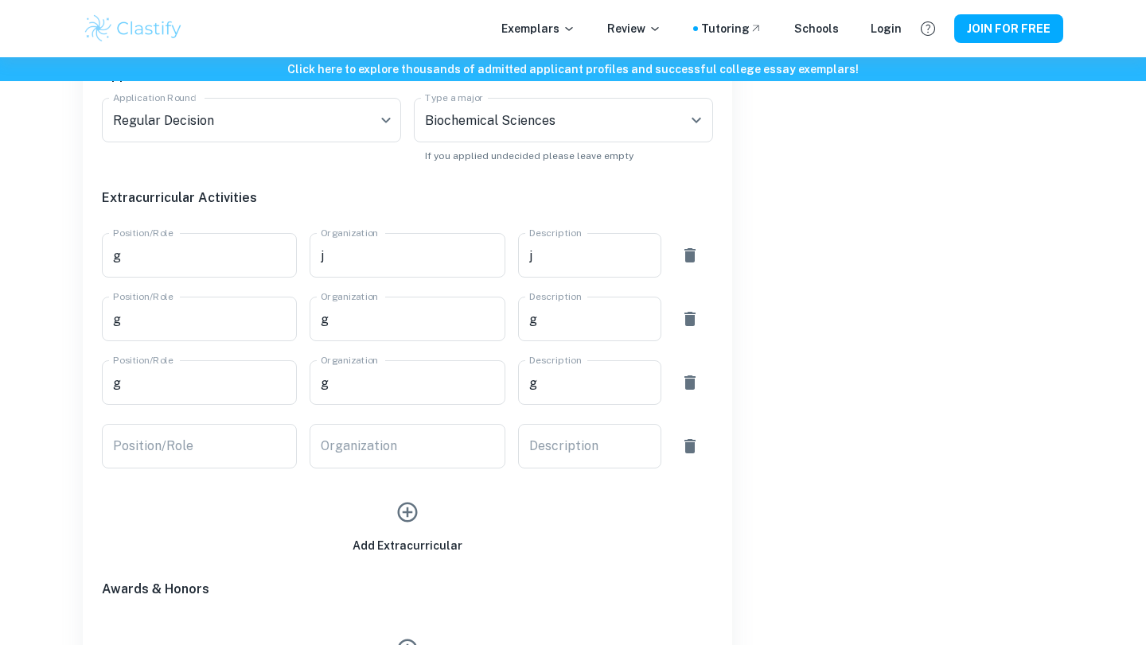
scroll to position [956, 0]
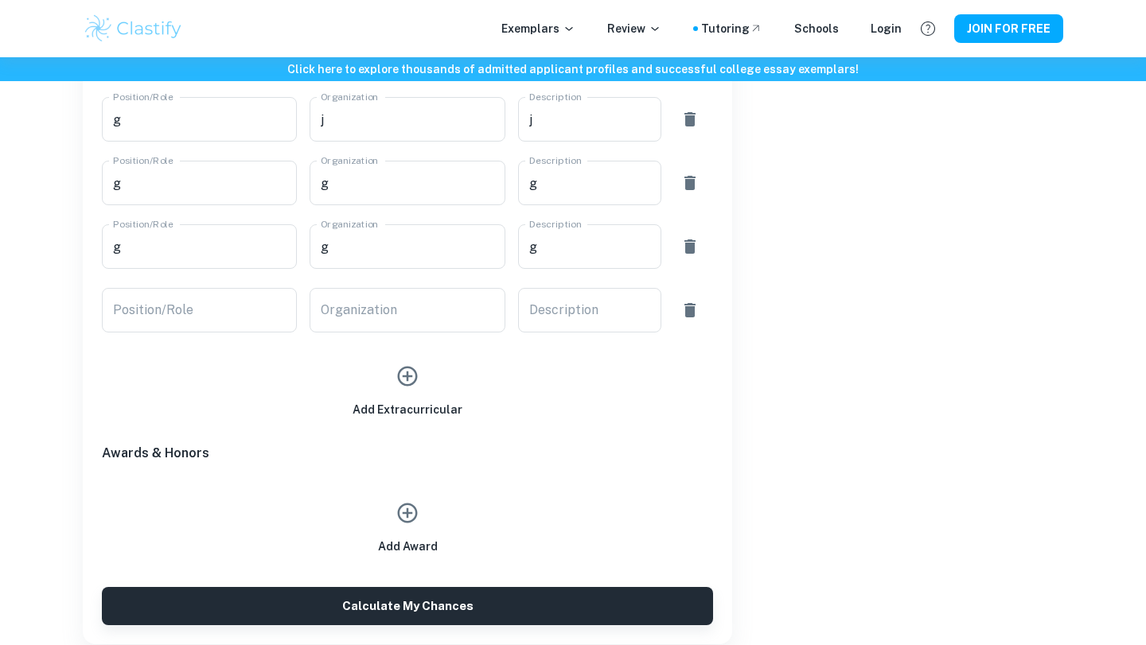
click at [396, 501] on icon "button" at bounding box center [407, 513] width 24 height 24
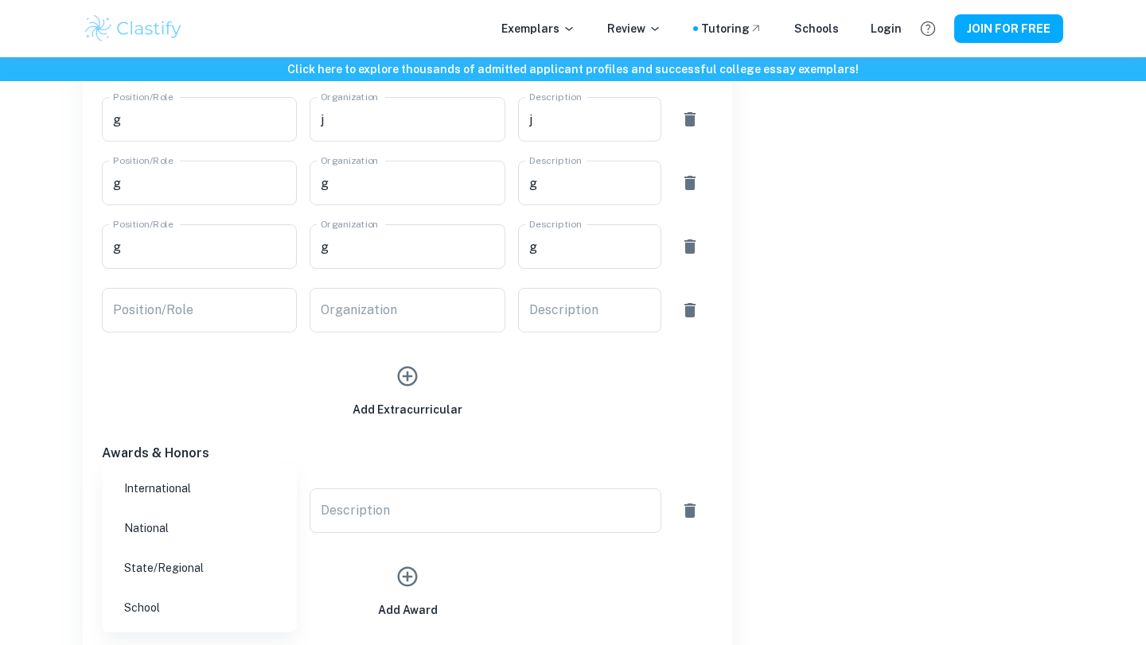
click at [215, 610] on li "School" at bounding box center [199, 607] width 182 height 37
type input "School"
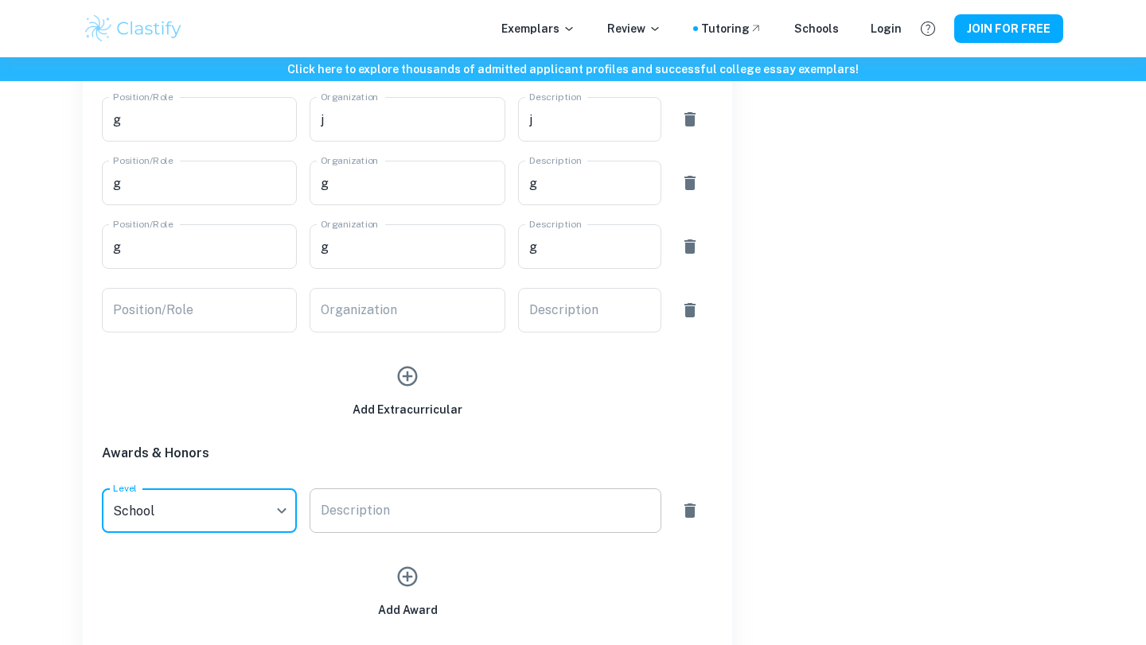
click at [387, 488] on div "x Description" at bounding box center [484, 510] width 351 height 45
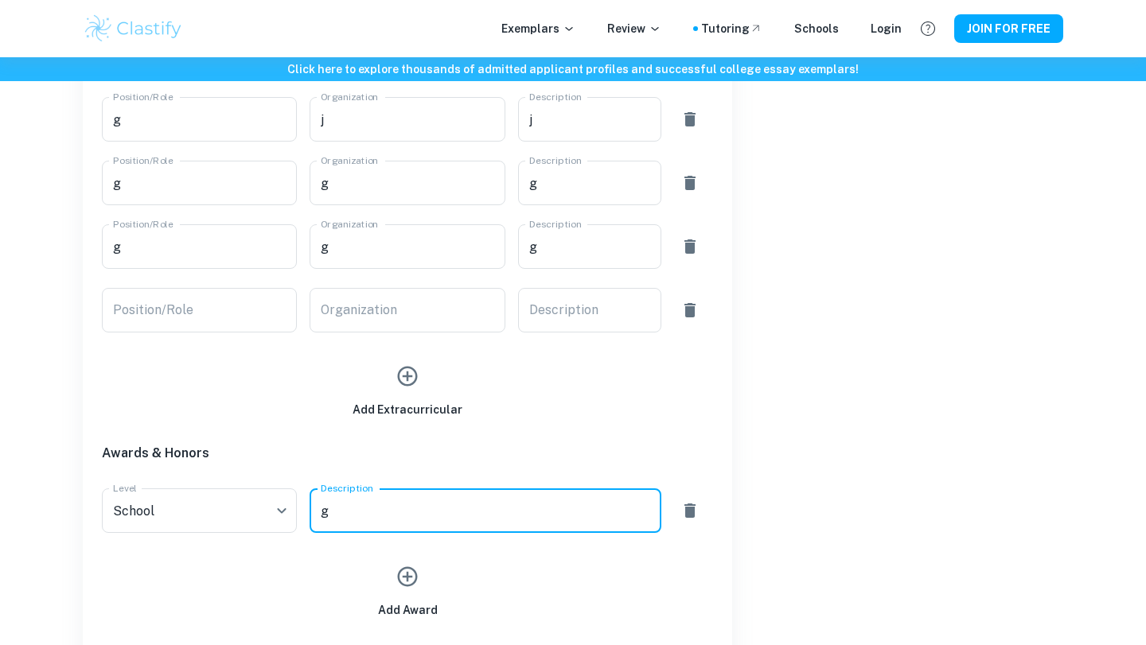
type textarea "g"
click at [417, 565] on icon "button" at bounding box center [407, 577] width 24 height 24
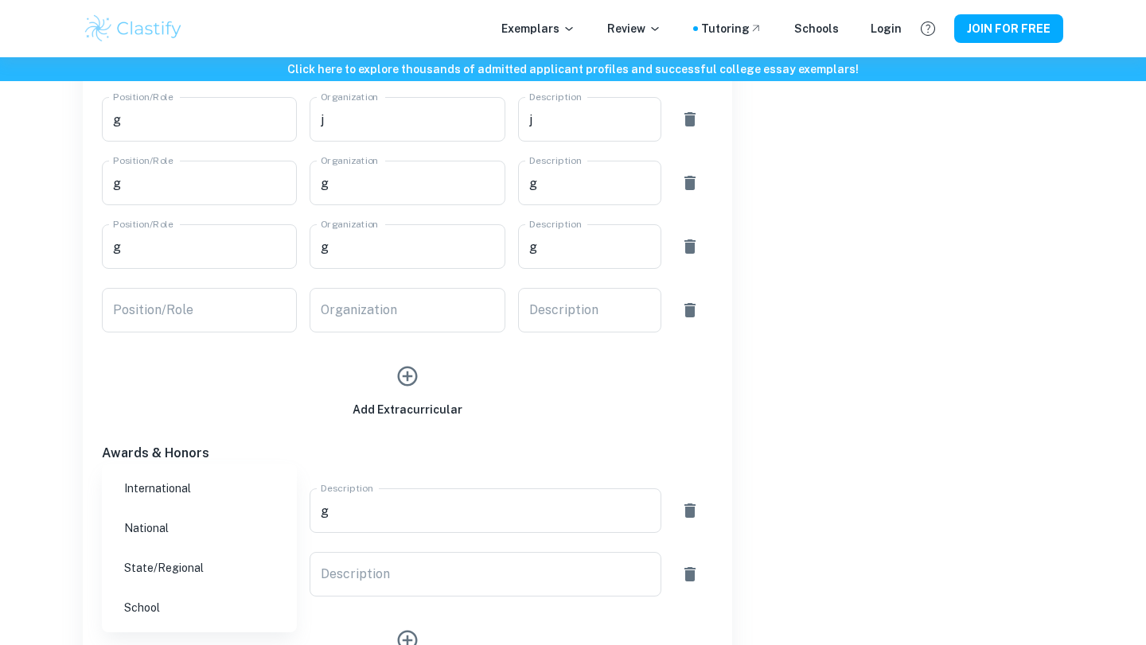
click at [224, 526] on li "National" at bounding box center [199, 528] width 182 height 37
type input "National"
click at [318, 552] on div "x Description" at bounding box center [484, 574] width 351 height 45
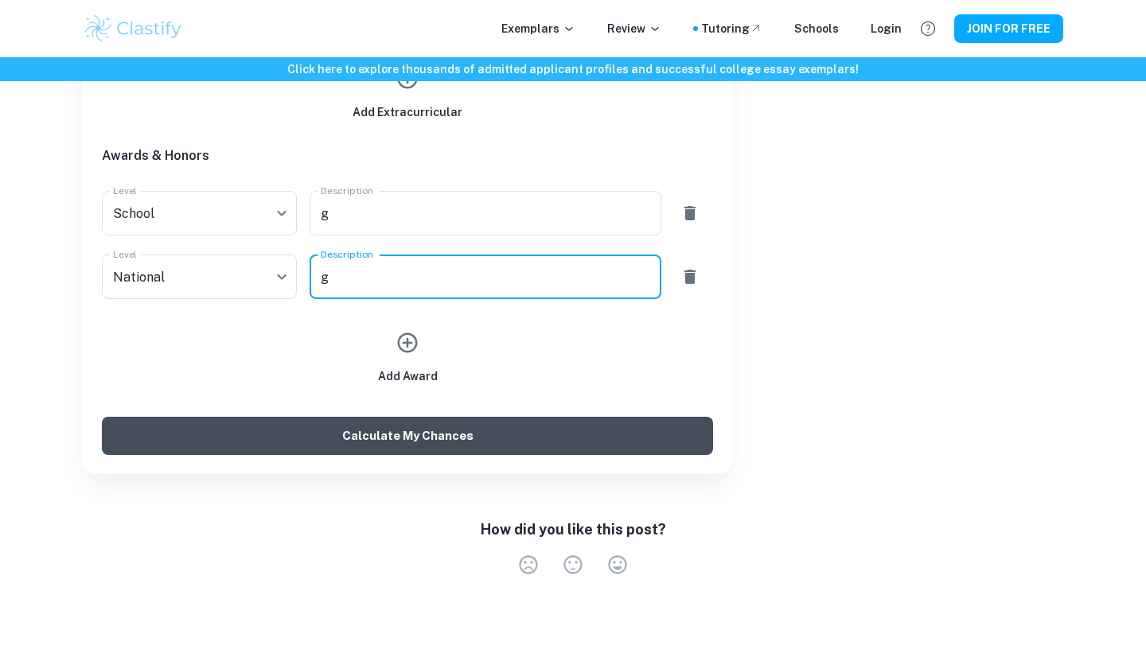
type textarea "g"
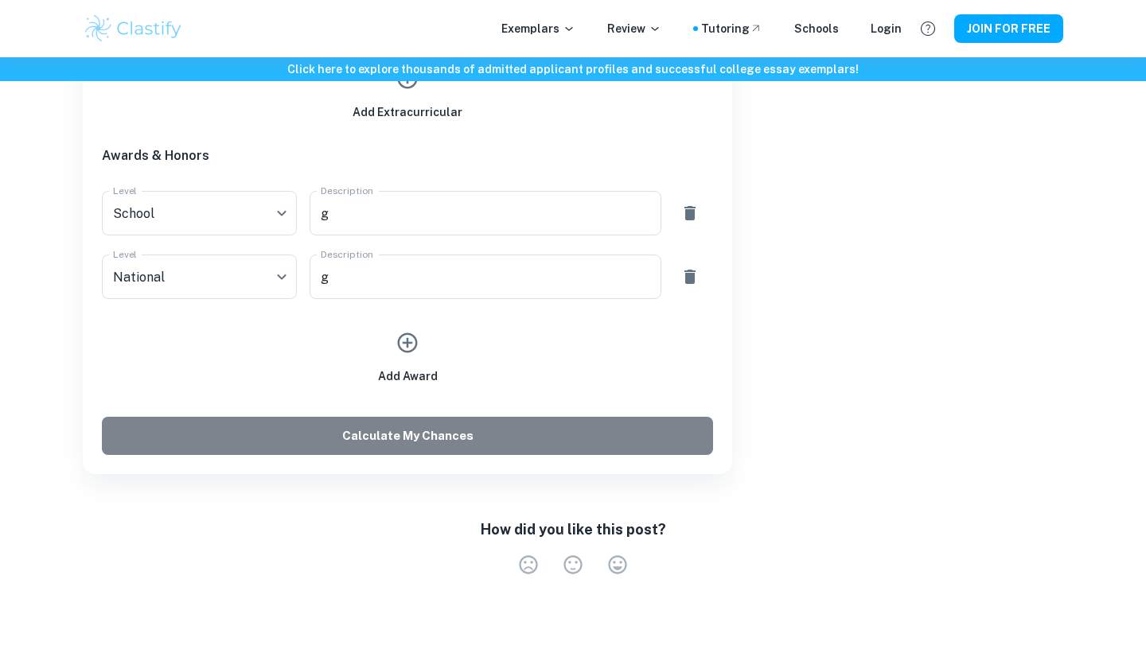
click at [413, 417] on button "Calculate My Chances" at bounding box center [407, 436] width 611 height 38
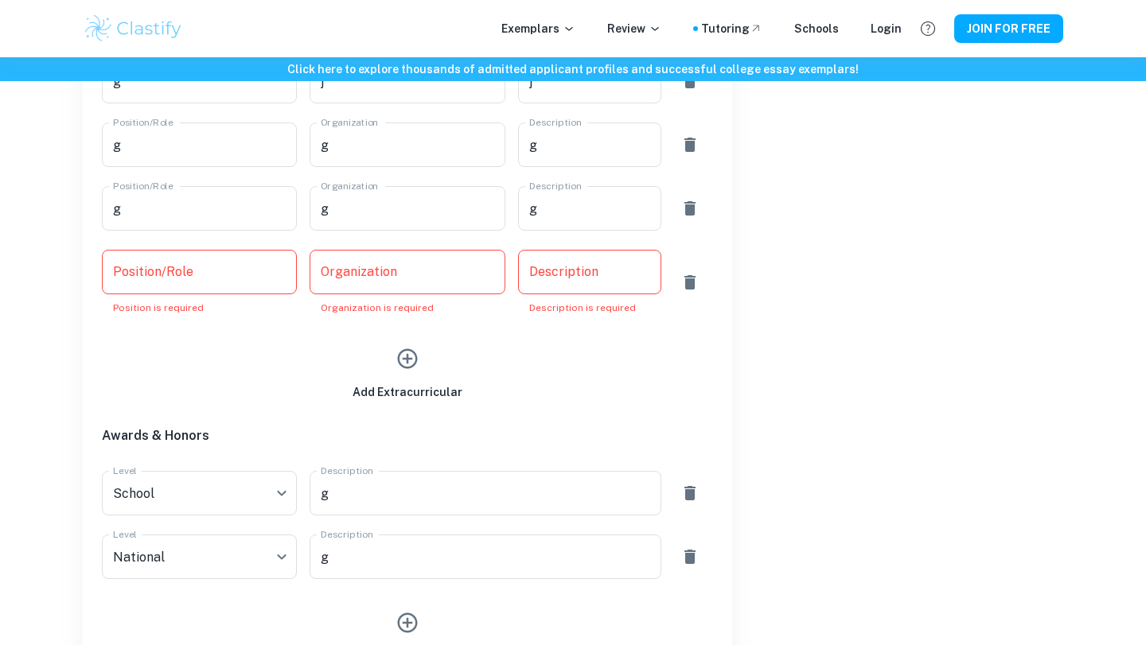
scroll to position [975, 0]
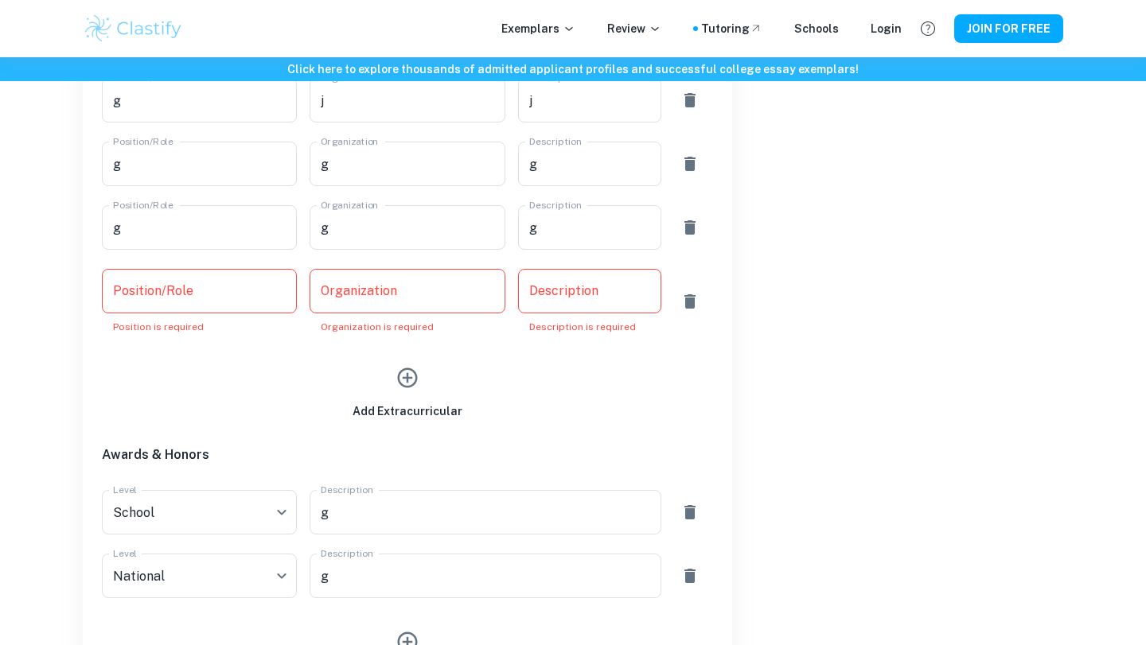
click at [246, 269] on input "Position/Role" at bounding box center [199, 291] width 195 height 45
type input "g"
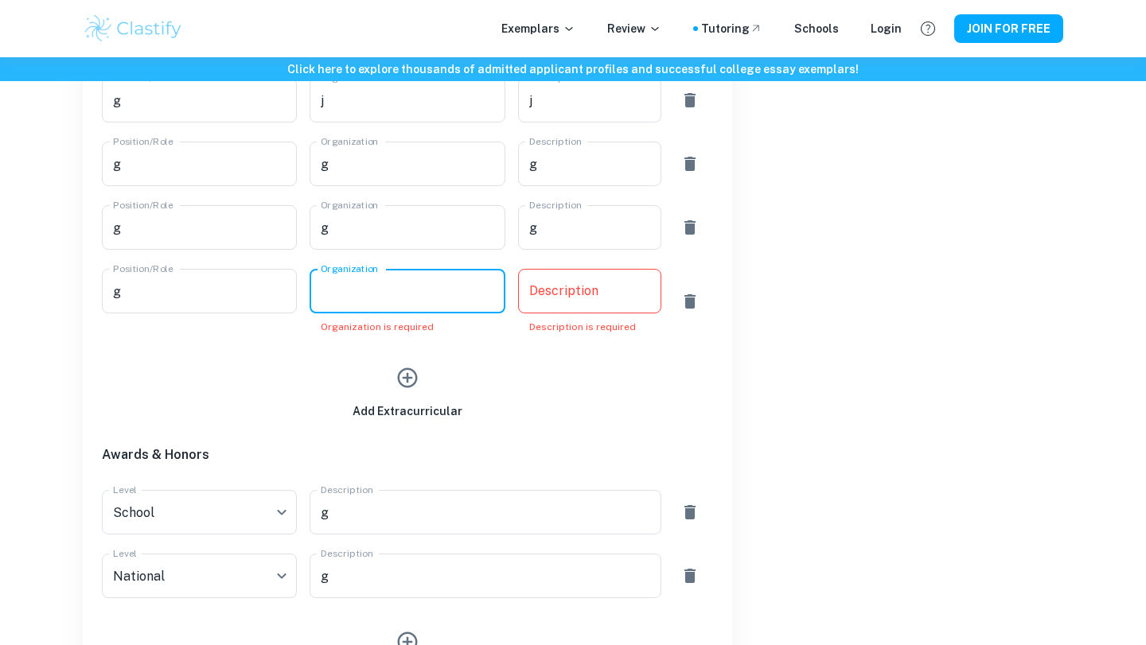
click at [414, 269] on input "Organization" at bounding box center [406, 291] width 195 height 45
type input "h"
click at [597, 269] on div "x Description" at bounding box center [589, 291] width 143 height 45
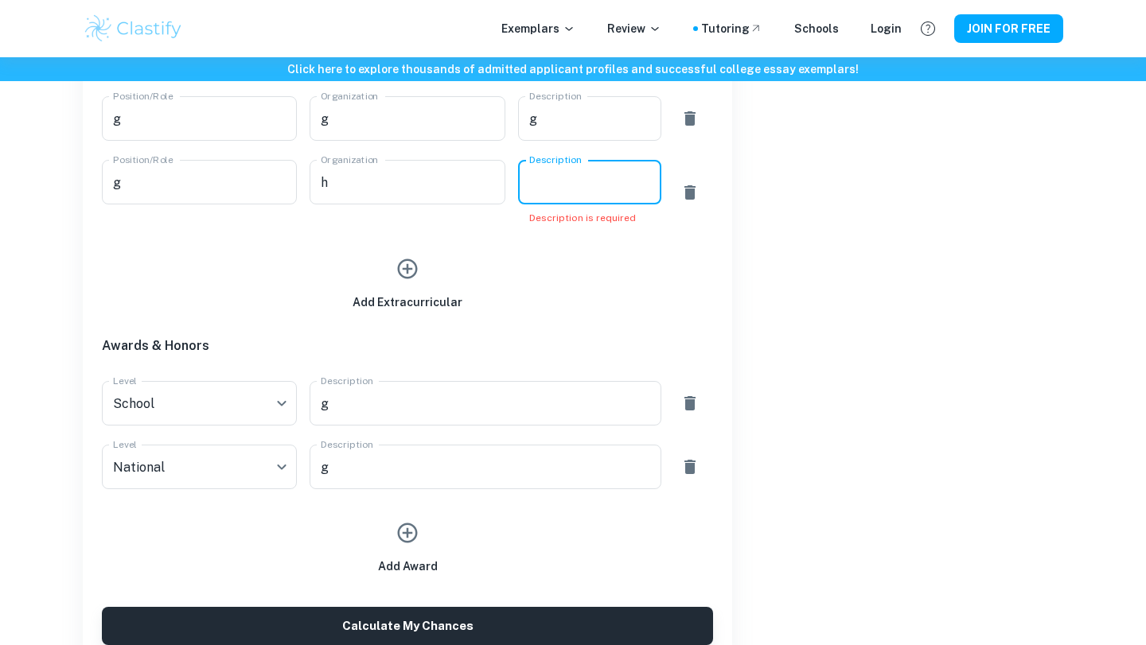
scroll to position [1123, 0]
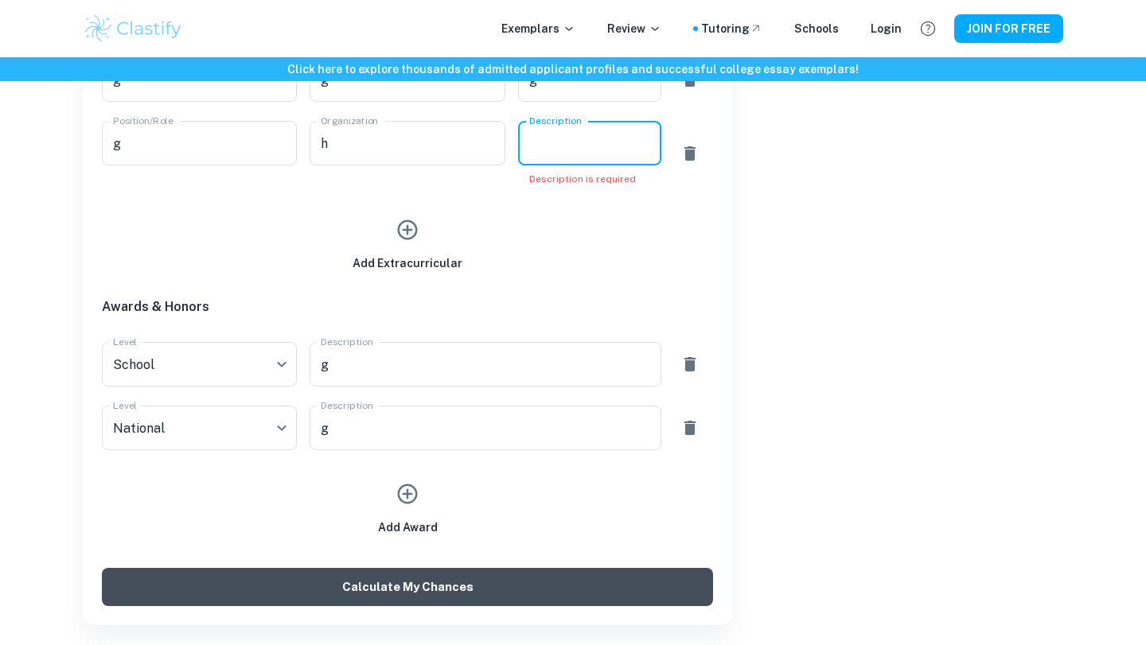
click at [438, 568] on button "Calculate My Chances" at bounding box center [407, 587] width 611 height 38
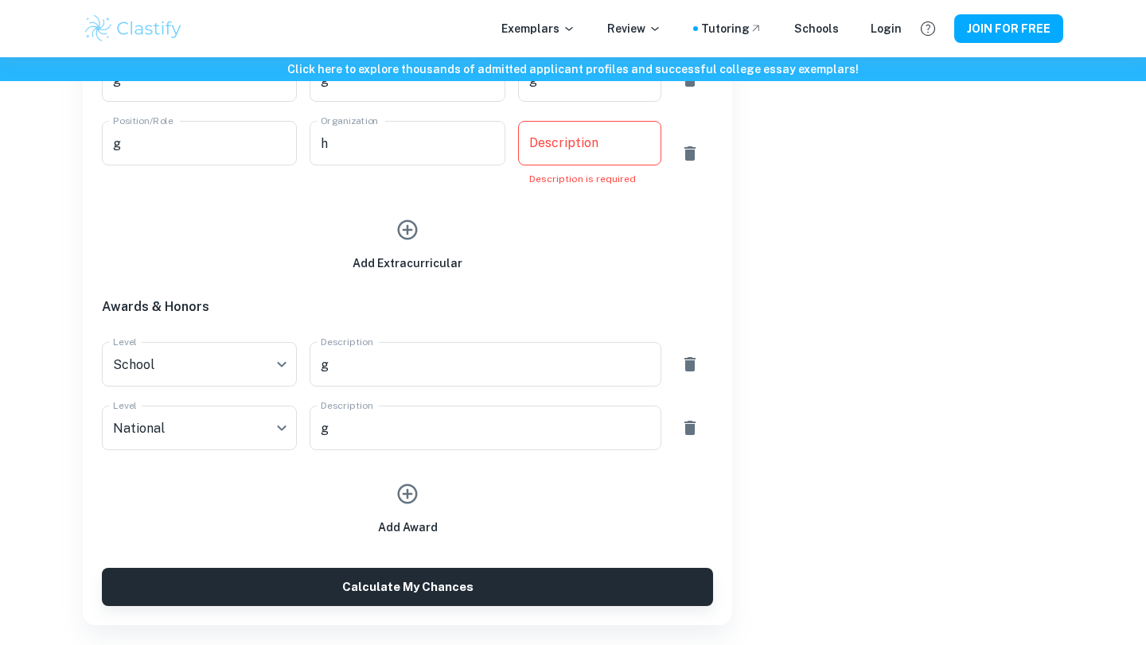
click at [555, 134] on textarea "Description" at bounding box center [589, 143] width 121 height 18
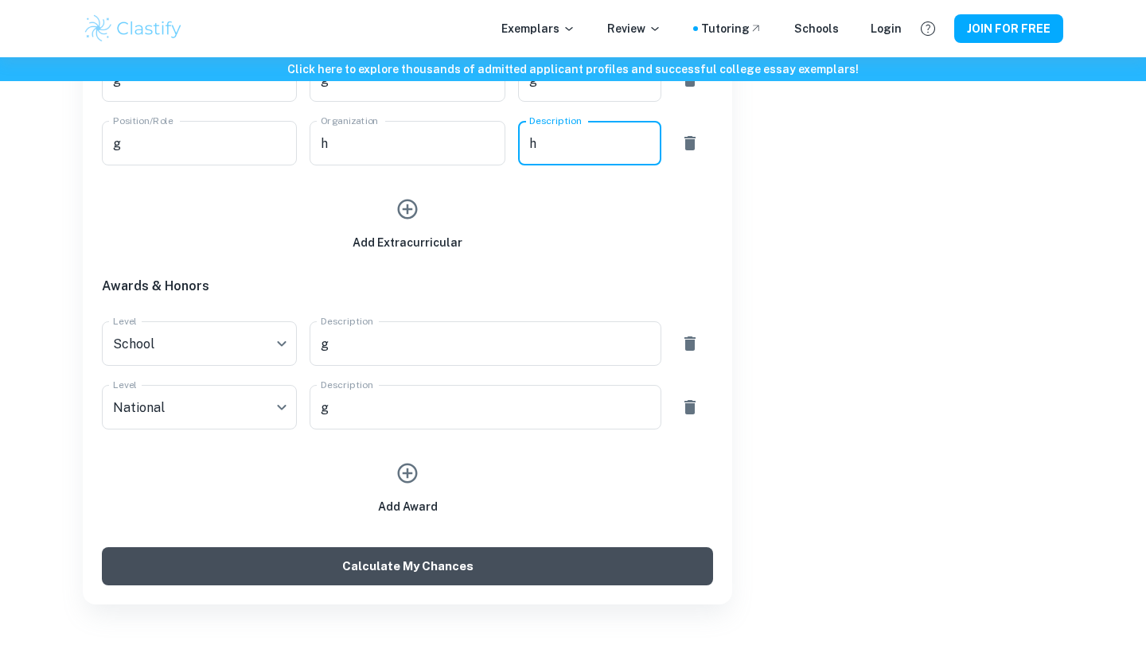
type textarea "h"
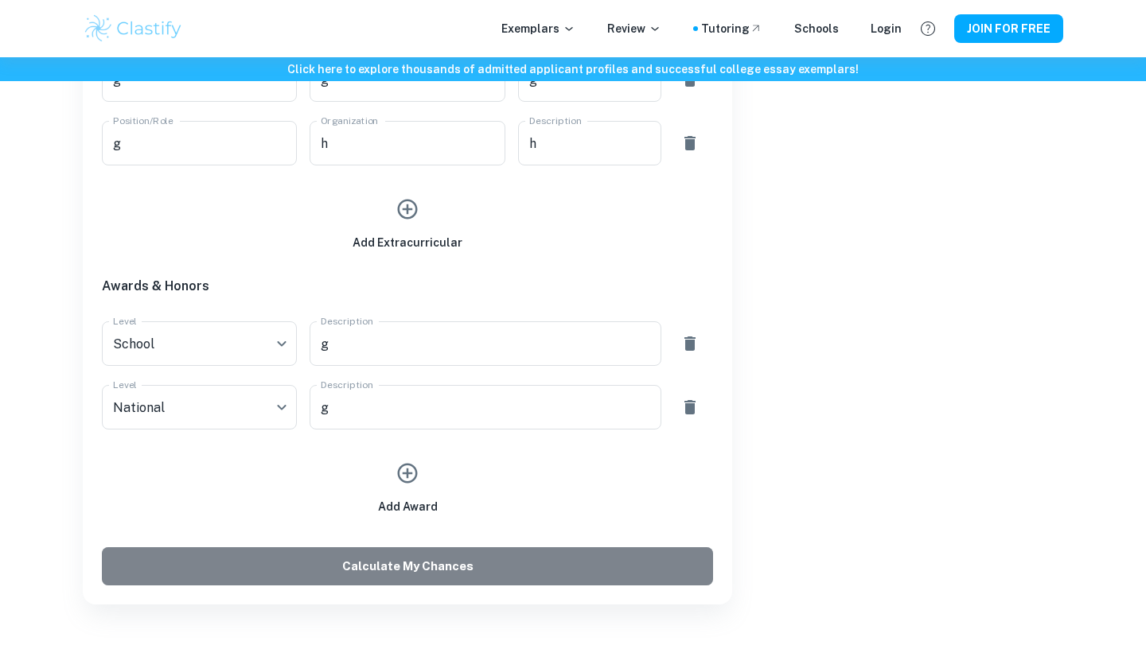
click at [419, 547] on button "Calculate My Chances" at bounding box center [407, 566] width 611 height 38
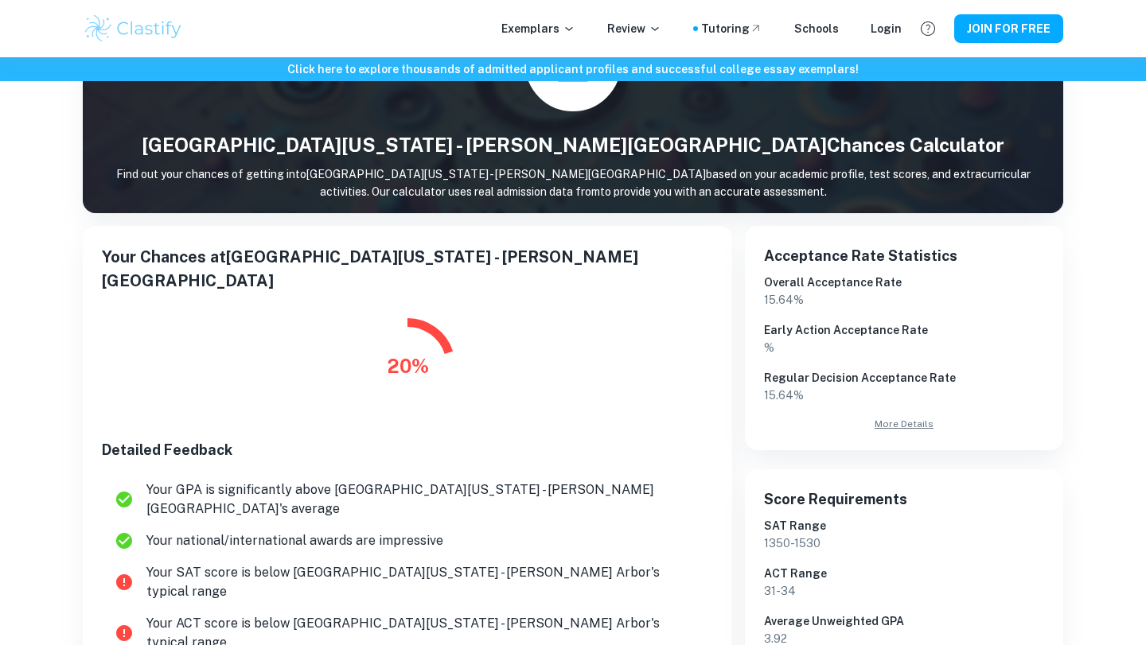
scroll to position [137, 0]
